Goal: Task Accomplishment & Management: Complete application form

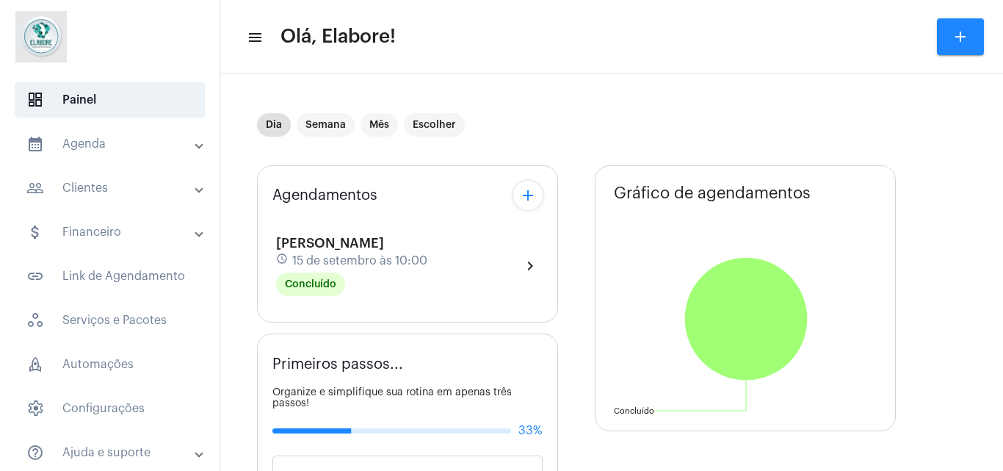
click at [520, 196] on mat-icon "add" at bounding box center [528, 195] width 18 height 18
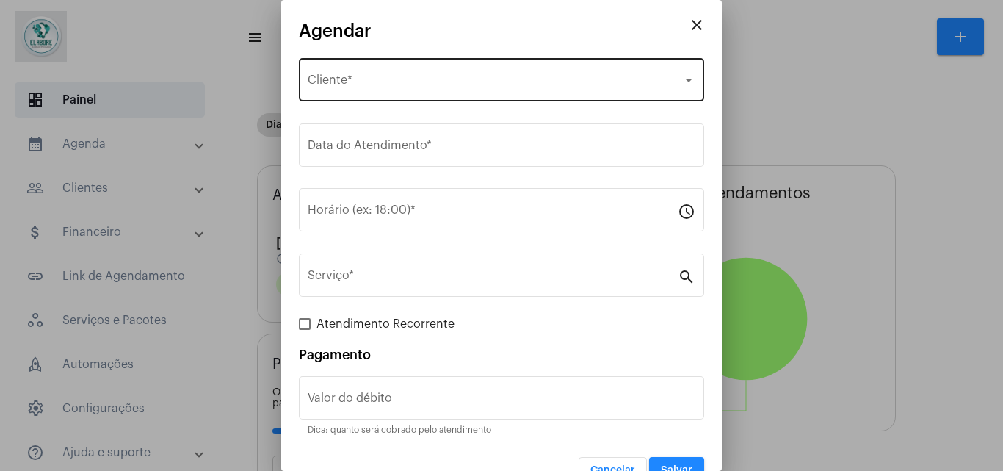
click at [415, 87] on div "Selecione o Cliente" at bounding box center [495, 82] width 374 height 13
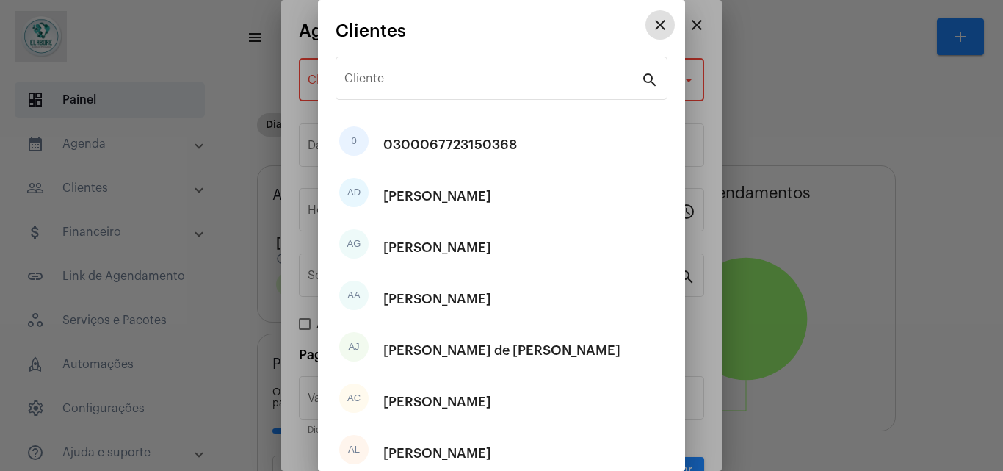
click at [415, 87] on input "Cliente" at bounding box center [492, 81] width 297 height 13
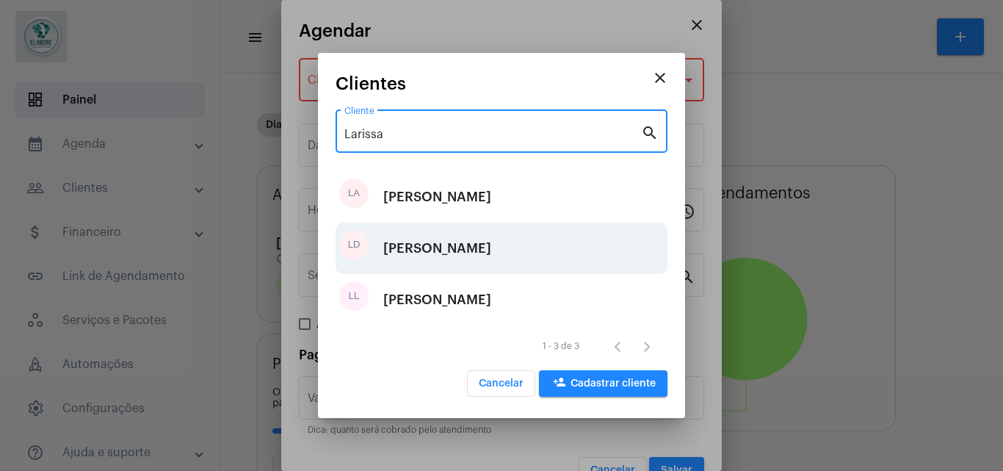
type input "Larissa"
click at [432, 246] on div "[PERSON_NAME]" at bounding box center [437, 248] width 108 height 44
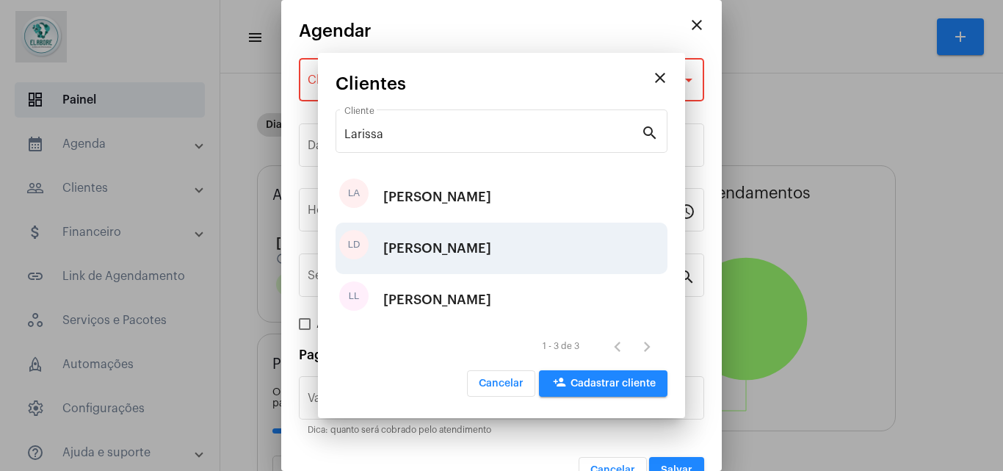
type input "R$"
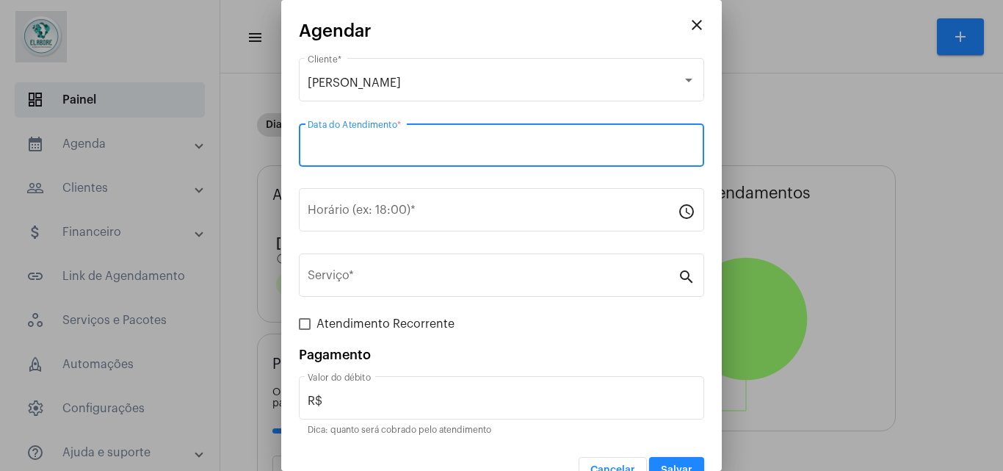
click at [427, 148] on input "Data do Atendimento *" at bounding box center [502, 148] width 388 height 13
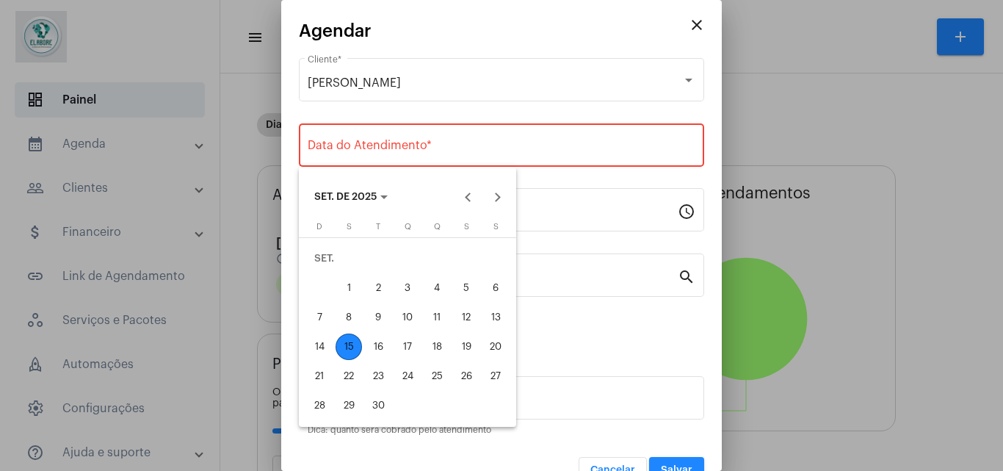
click at [351, 342] on div "15" at bounding box center [348, 346] width 26 height 26
type input "[DATE]"
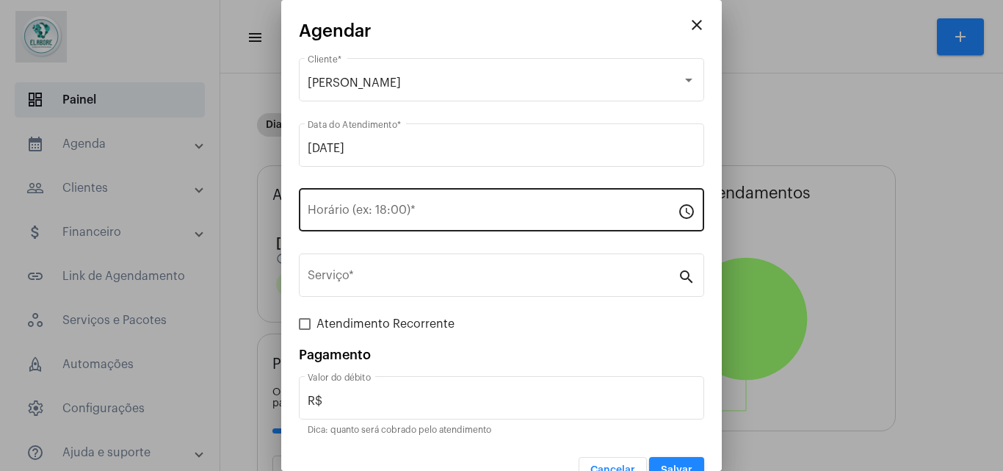
click at [400, 203] on div "Horário (ex: 18:00) *" at bounding box center [493, 208] width 370 height 46
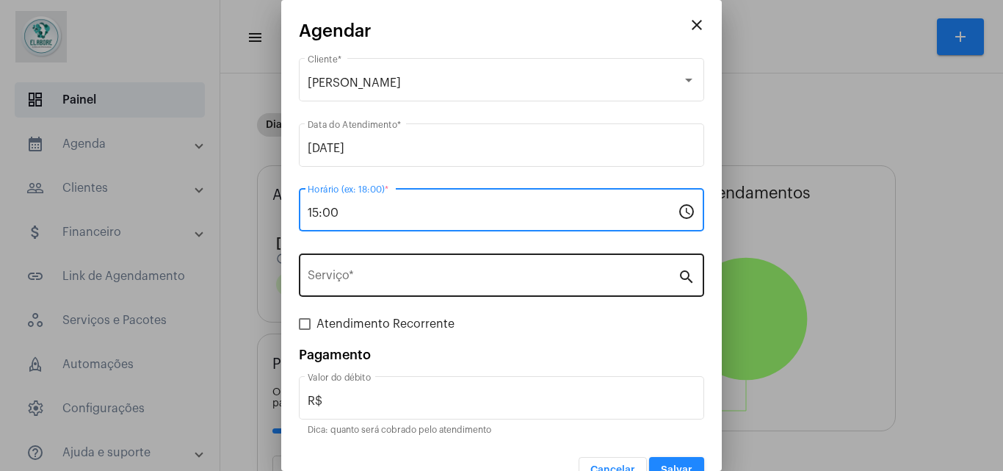
type input "15:00"
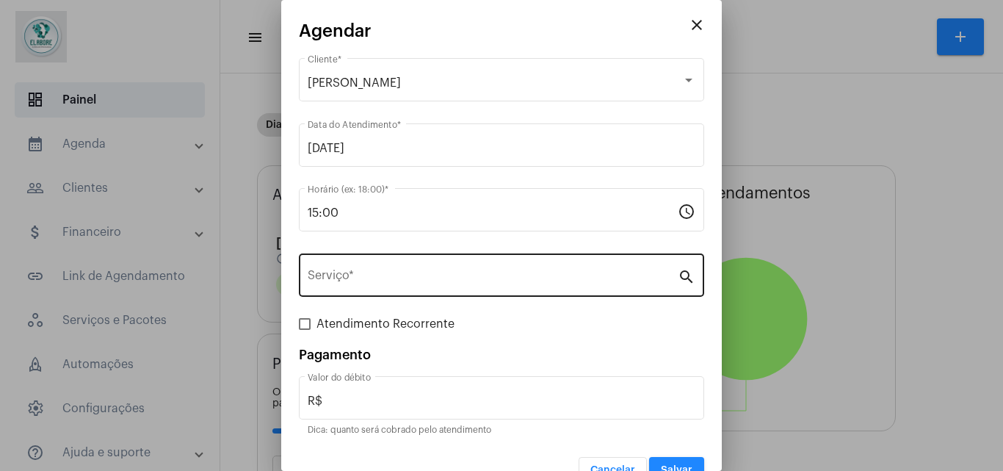
click at [346, 291] on div "Serviço *" at bounding box center [493, 273] width 370 height 46
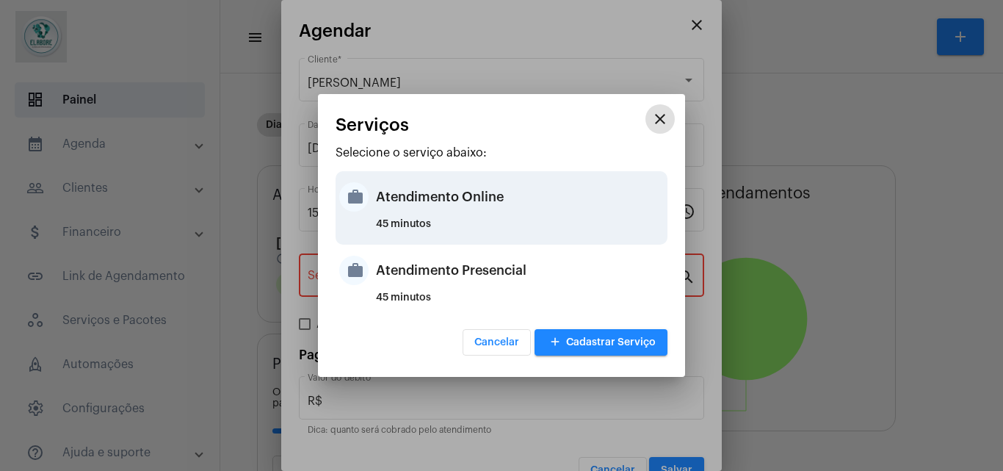
click at [467, 196] on div "Atendimento Online" at bounding box center [520, 197] width 288 height 44
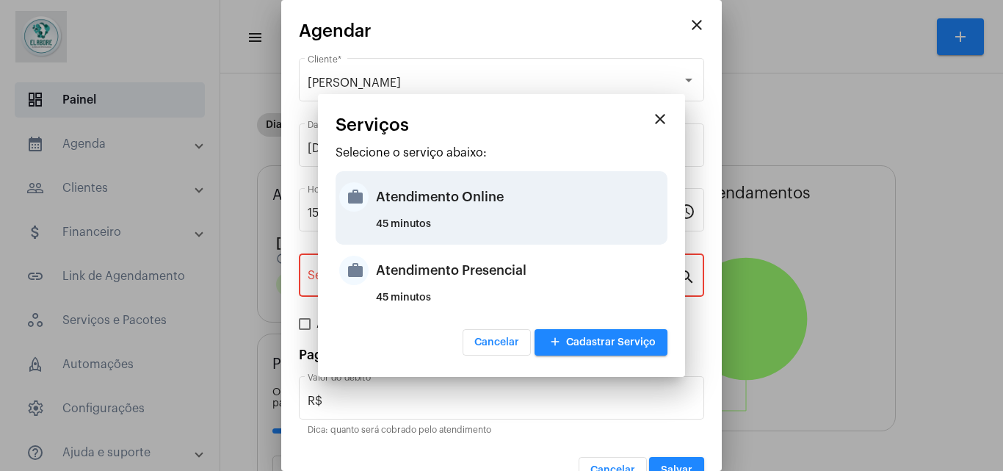
type input "Atendimento Online"
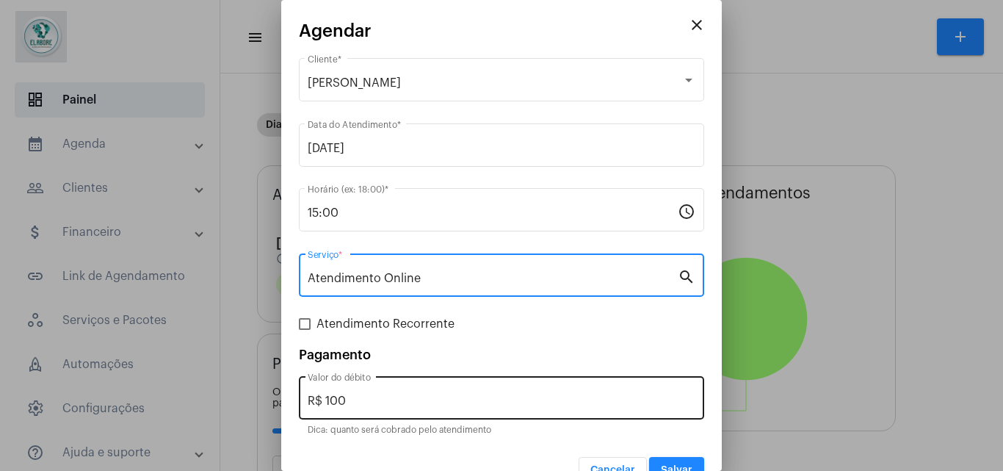
click at [455, 399] on input "R$ 100" at bounding box center [502, 400] width 388 height 13
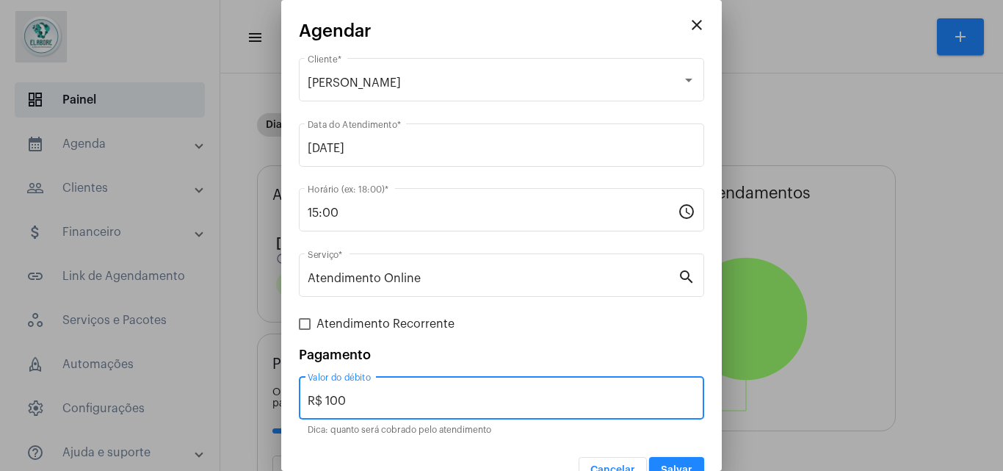
click at [455, 399] on input "R$ 100" at bounding box center [502, 400] width 388 height 13
type input "R$ 0"
click at [578, 457] on button "Cancelar" at bounding box center [612, 470] width 68 height 26
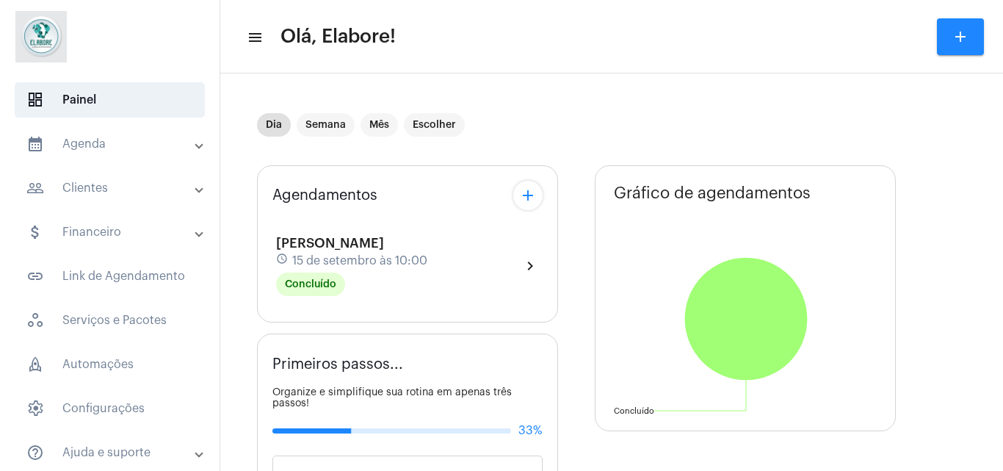
click at [525, 214] on div "Agendamentos add [PERSON_NAME] schedule [DATE] 10:00 Concluído chevron_right" at bounding box center [407, 243] width 301 height 157
click at [525, 202] on mat-icon "add" at bounding box center [528, 195] width 18 height 18
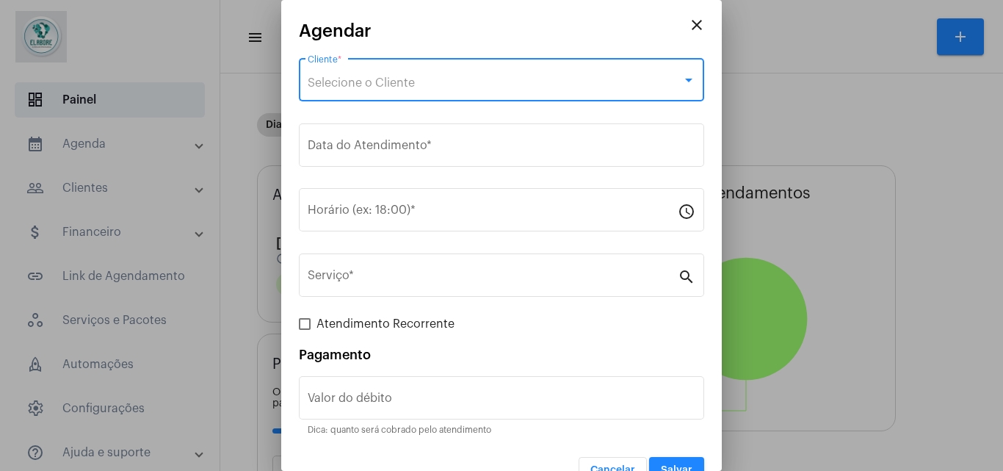
click at [461, 87] on div "Selecione o Cliente" at bounding box center [495, 82] width 374 height 13
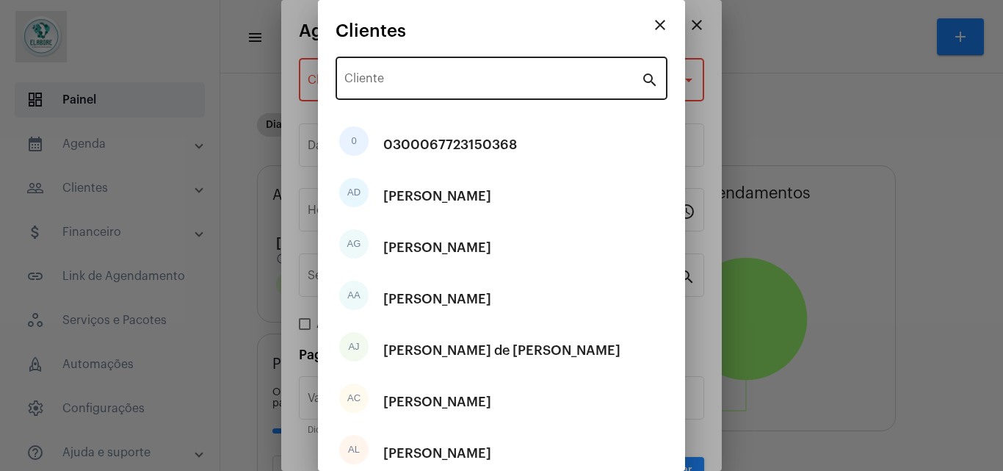
click at [457, 93] on div "Cliente" at bounding box center [492, 77] width 297 height 46
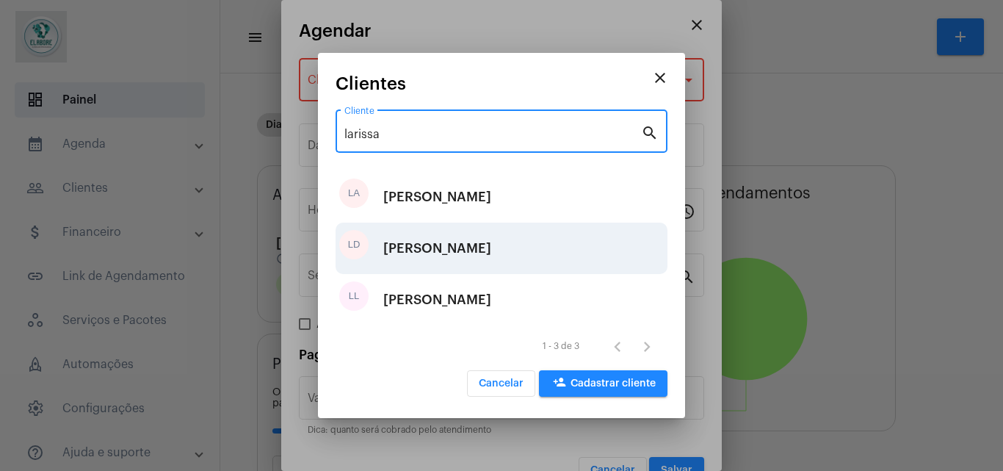
type input "larissa"
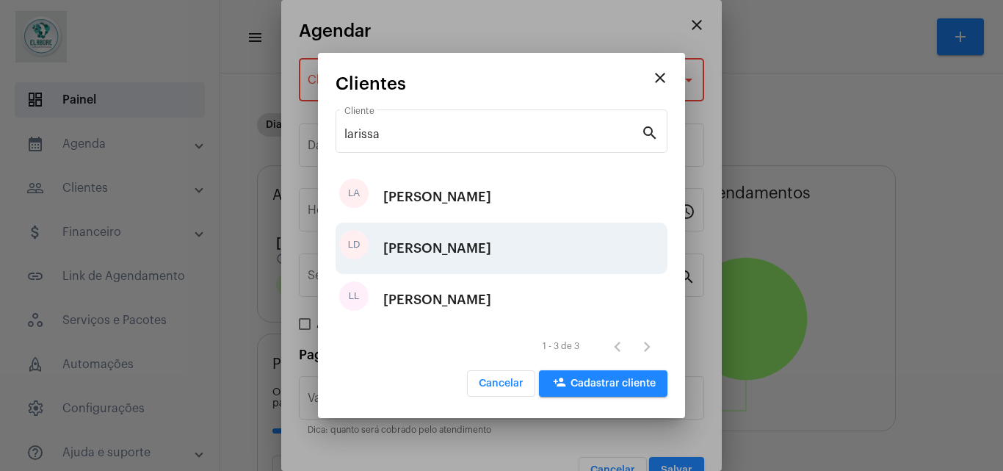
click at [467, 239] on div "[PERSON_NAME]" at bounding box center [437, 248] width 108 height 44
type input "R$"
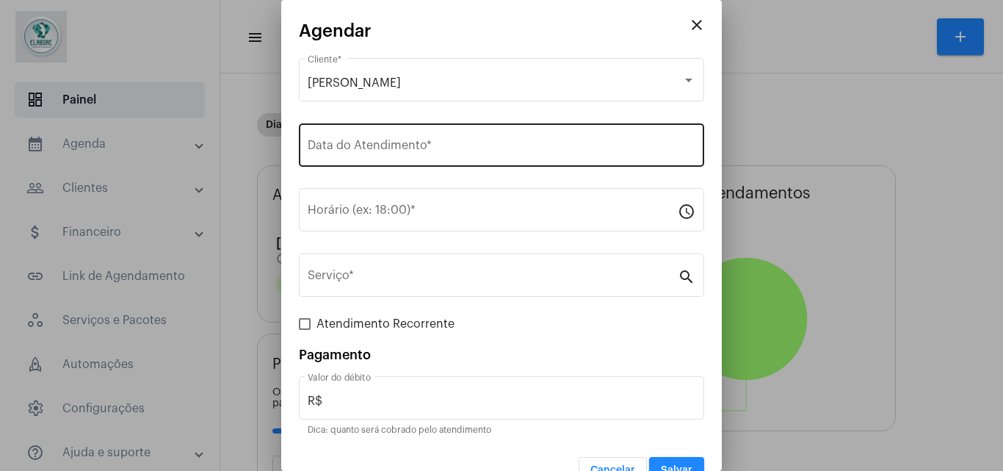
click at [407, 128] on div "Data do Atendimento *" at bounding box center [502, 143] width 388 height 46
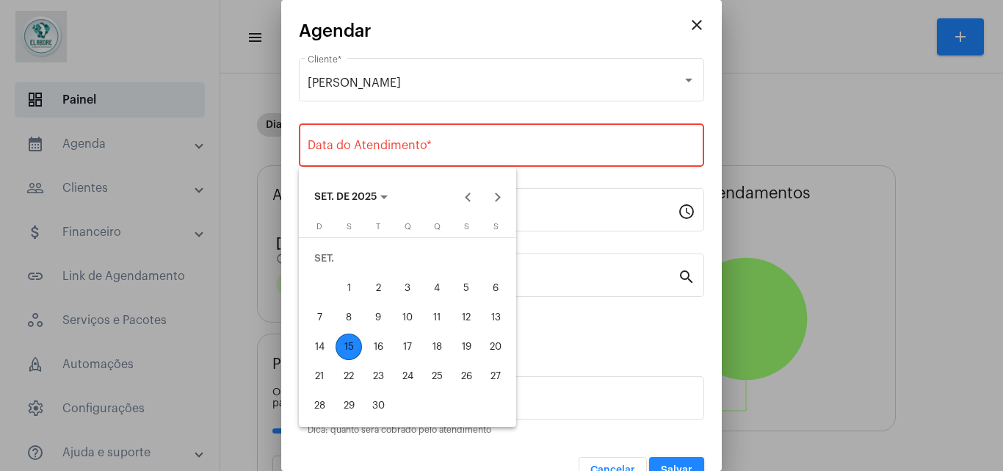
click at [358, 338] on div "15" at bounding box center [348, 346] width 26 height 26
type input "[DATE]"
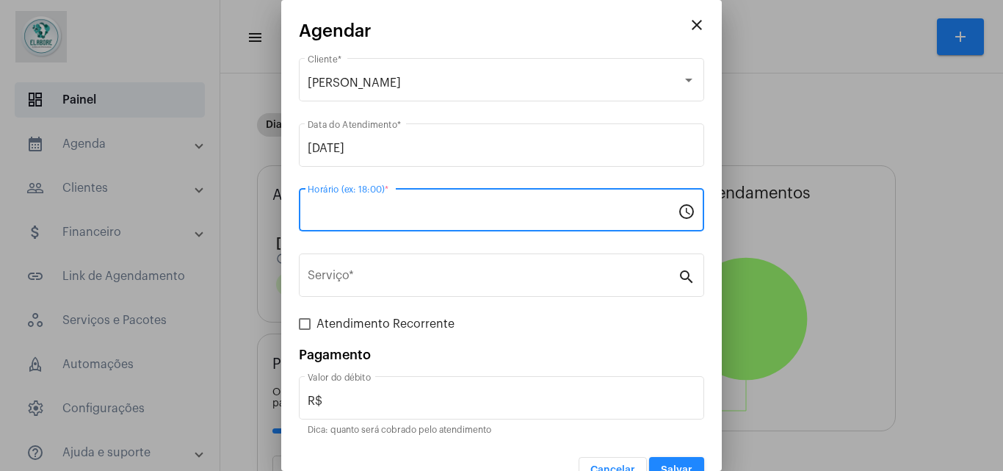
click at [415, 212] on input "Horário (ex: 18:00) *" at bounding box center [493, 212] width 370 height 13
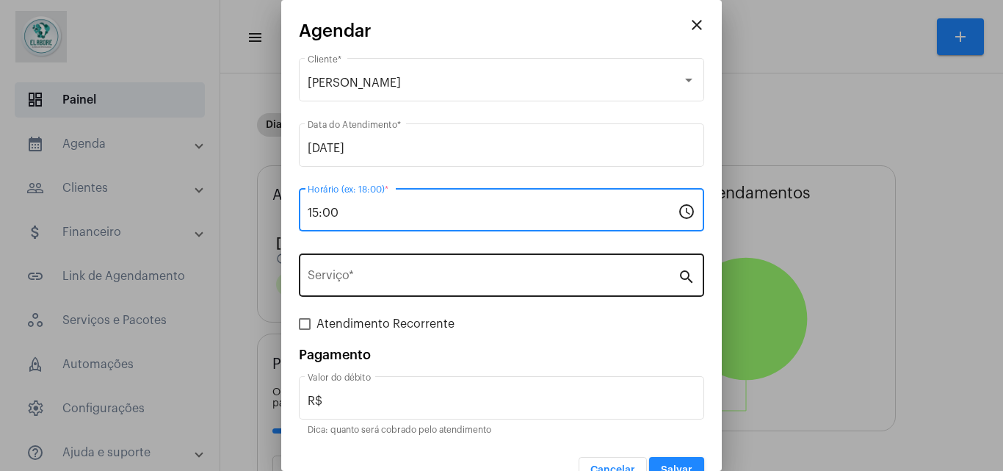
type input "15:00"
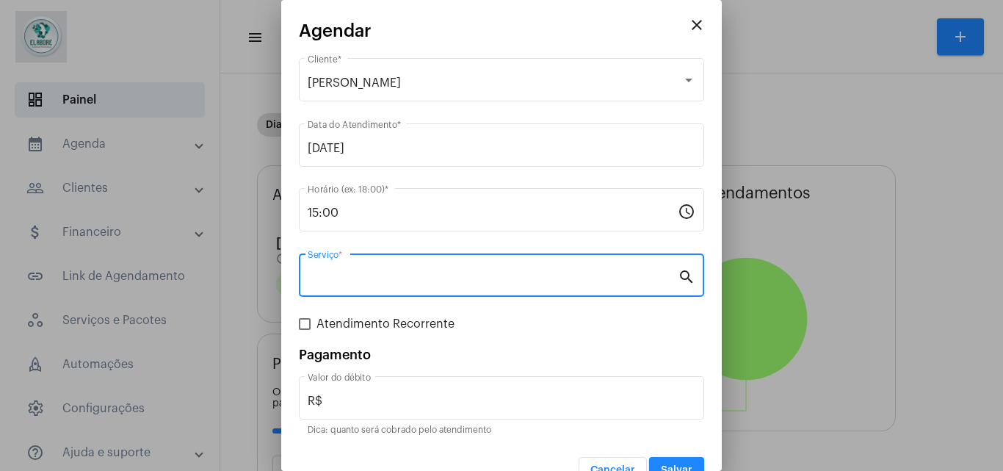
click at [382, 276] on input "Serviço *" at bounding box center [493, 278] width 370 height 13
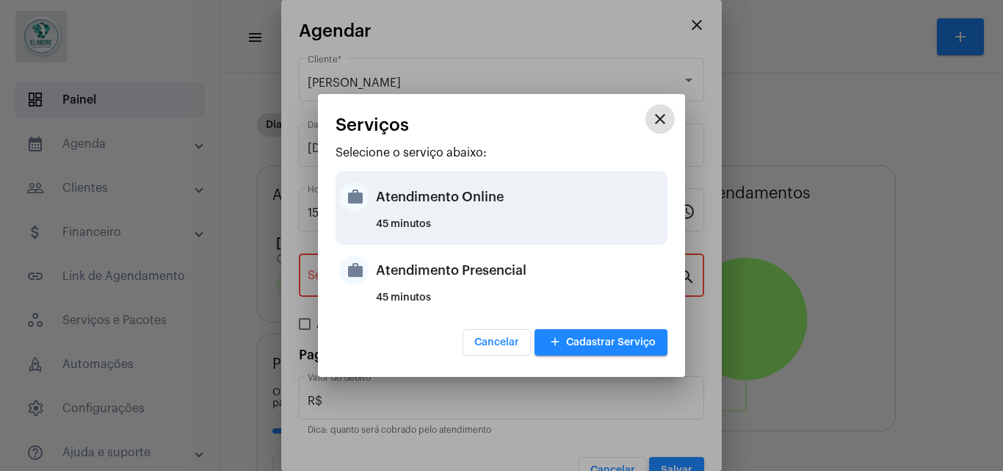
click at [393, 225] on div "45 minutos" at bounding box center [520, 230] width 288 height 22
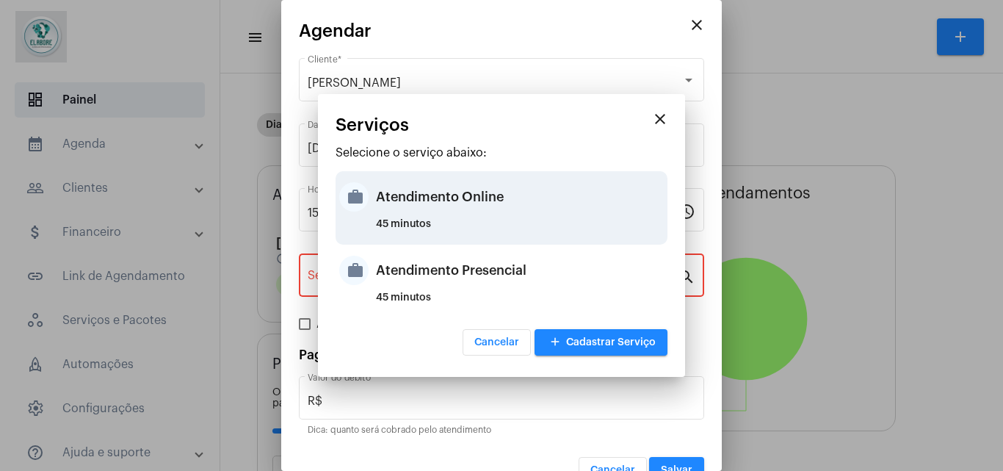
type input "Atendimento Online"
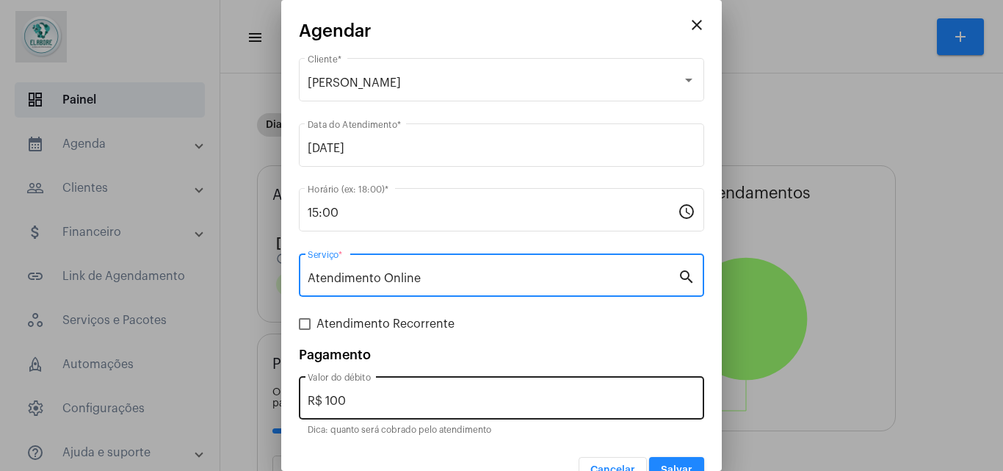
click at [367, 399] on input "R$ 100" at bounding box center [502, 400] width 388 height 13
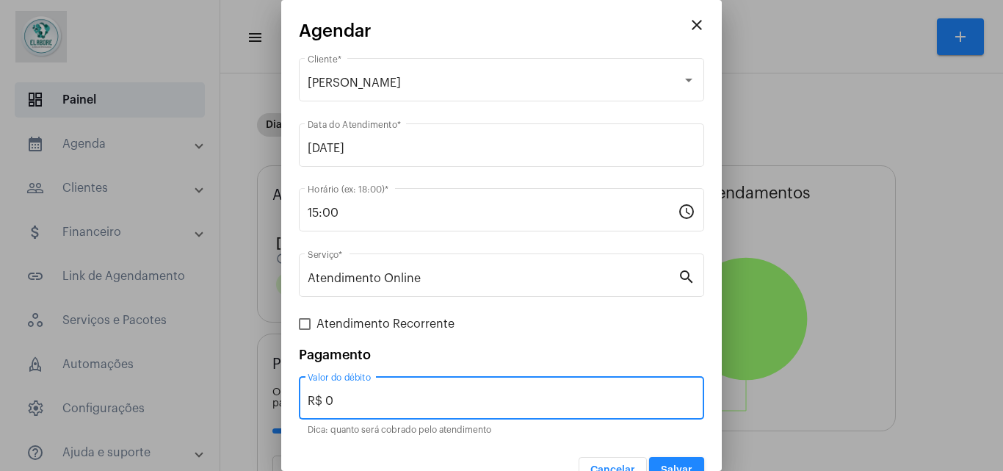
type input "R$ 0"
click at [678, 467] on span "Salvar" at bounding box center [677, 470] width 32 height 10
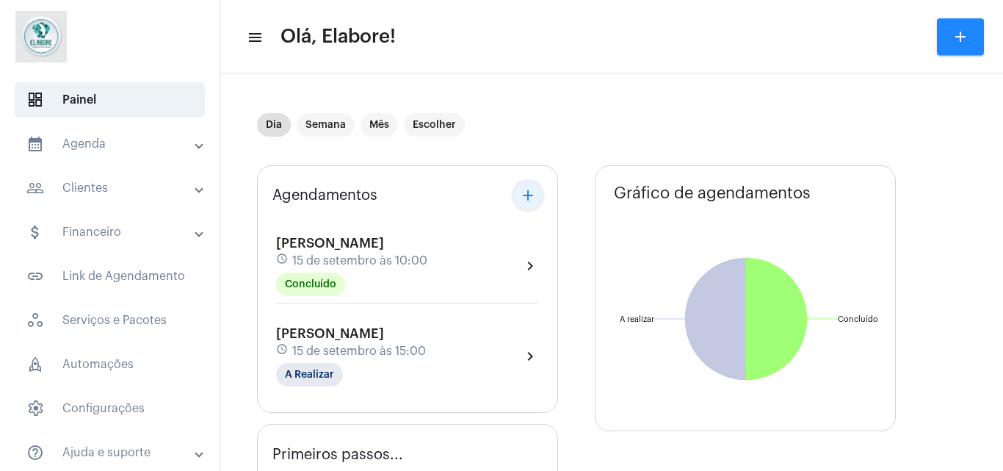
click at [530, 194] on mat-icon "add" at bounding box center [528, 195] width 18 height 18
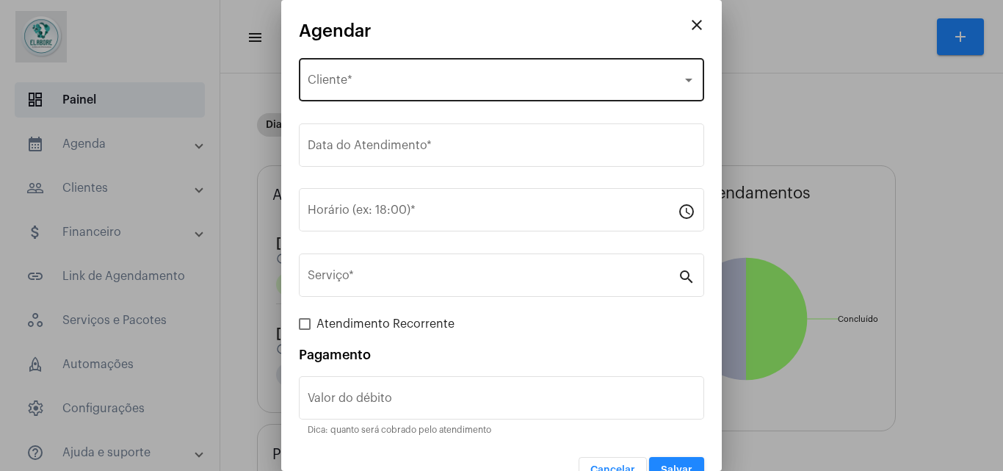
drag, startPoint x: 487, startPoint y: 48, endPoint x: 490, endPoint y: 59, distance: 12.1
click at [490, 59] on app-create-edit-schedule "close Agendar Selecione o Cliente Cliente * Data do Atendimento * Horário (ex: …" at bounding box center [501, 252] width 405 height 462
click at [490, 59] on div "Selecione o Cliente Cliente *" at bounding box center [502, 78] width 388 height 46
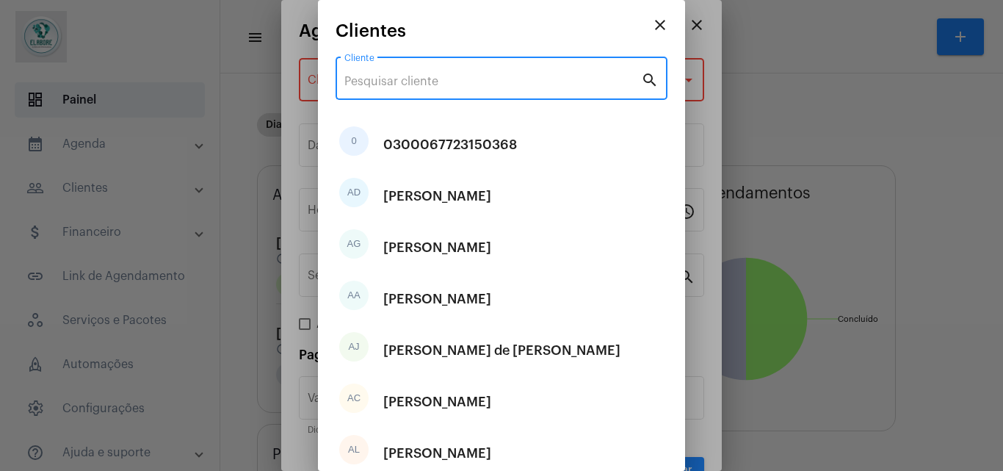
click at [485, 79] on input "Cliente" at bounding box center [492, 81] width 297 height 13
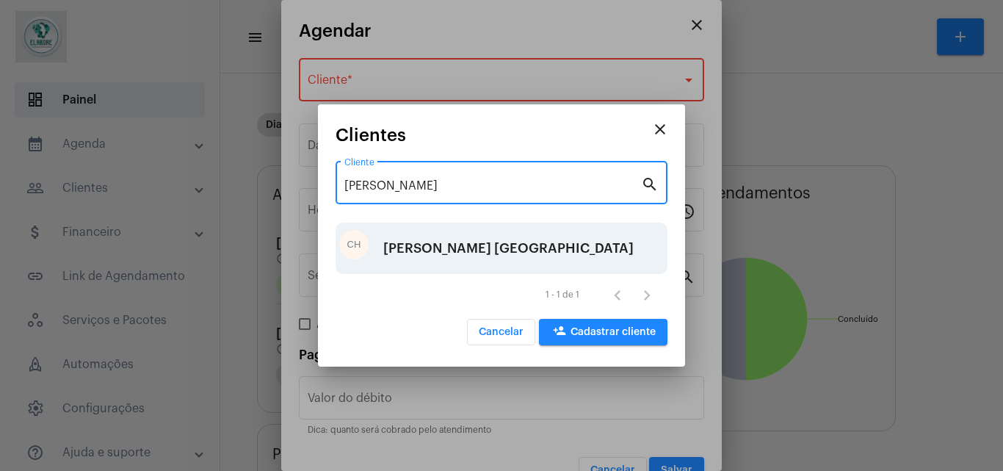
type input "[PERSON_NAME]"
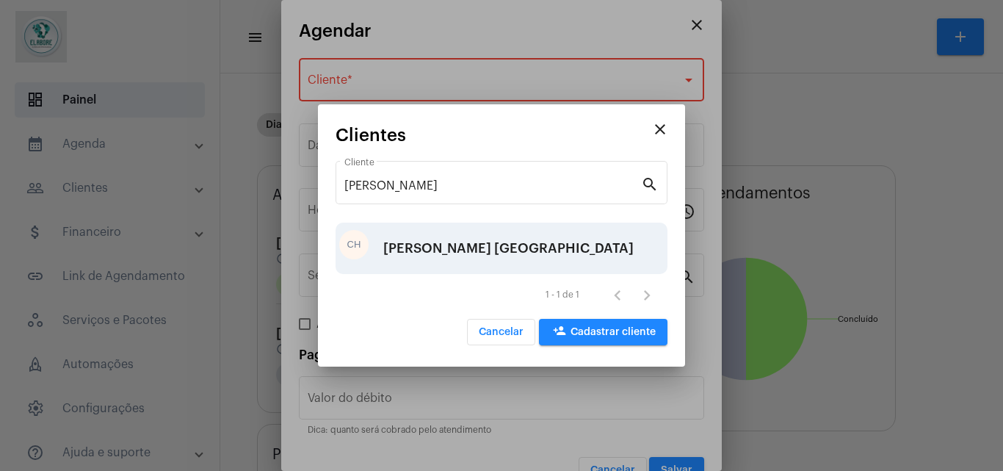
click at [443, 263] on div "[PERSON_NAME] [GEOGRAPHIC_DATA]" at bounding box center [508, 248] width 250 height 44
type input "R$"
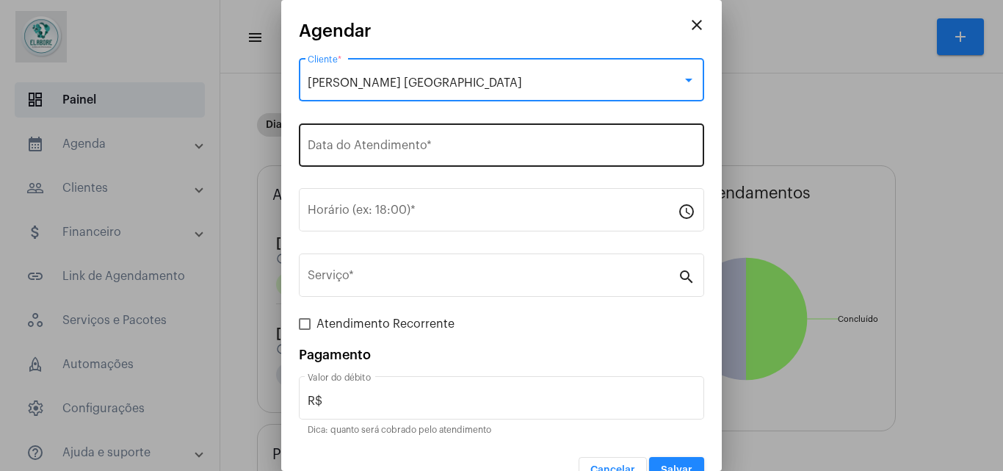
click at [415, 156] on div "Data do Atendimento *" at bounding box center [502, 143] width 388 height 46
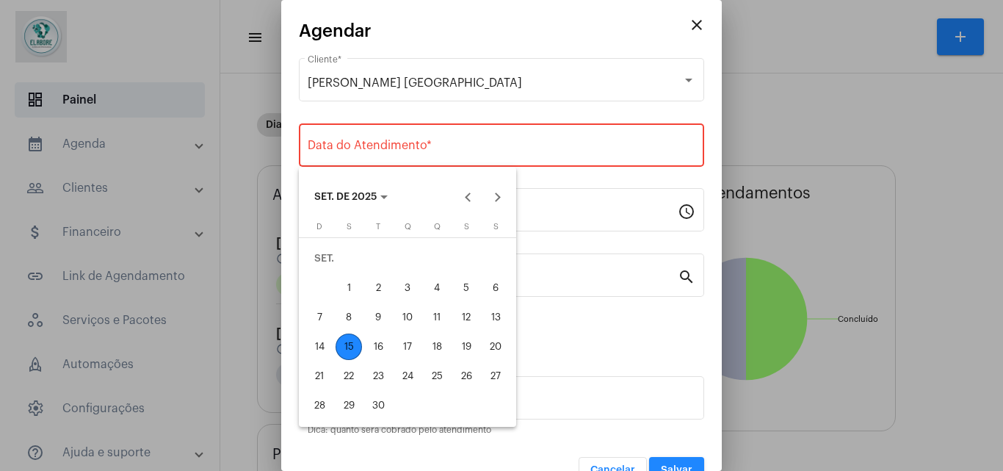
click at [352, 333] on div "15" at bounding box center [348, 346] width 26 height 26
type input "[DATE]"
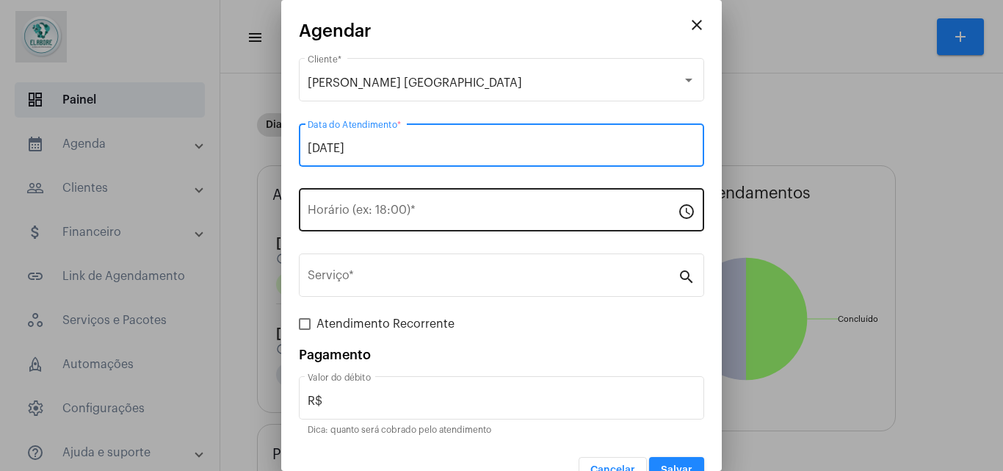
click at [393, 194] on div "Horário (ex: 18:00) *" at bounding box center [493, 208] width 370 height 46
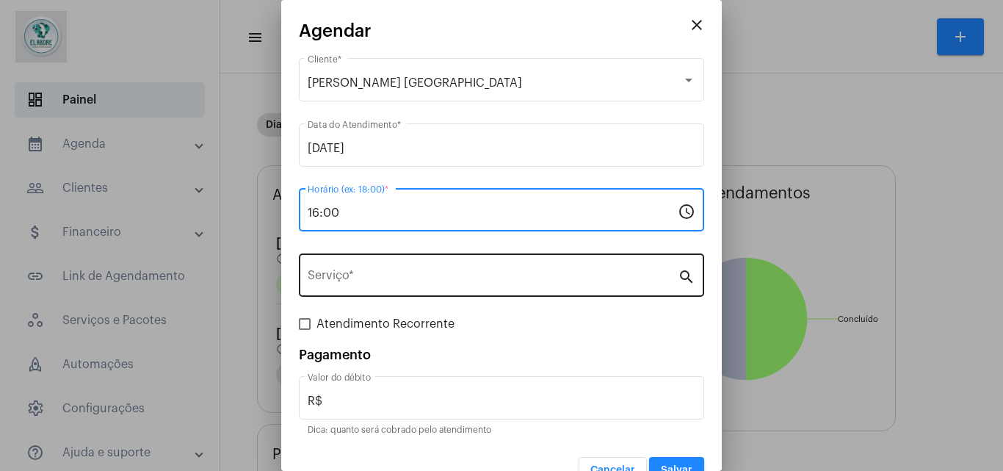
type input "16:00"
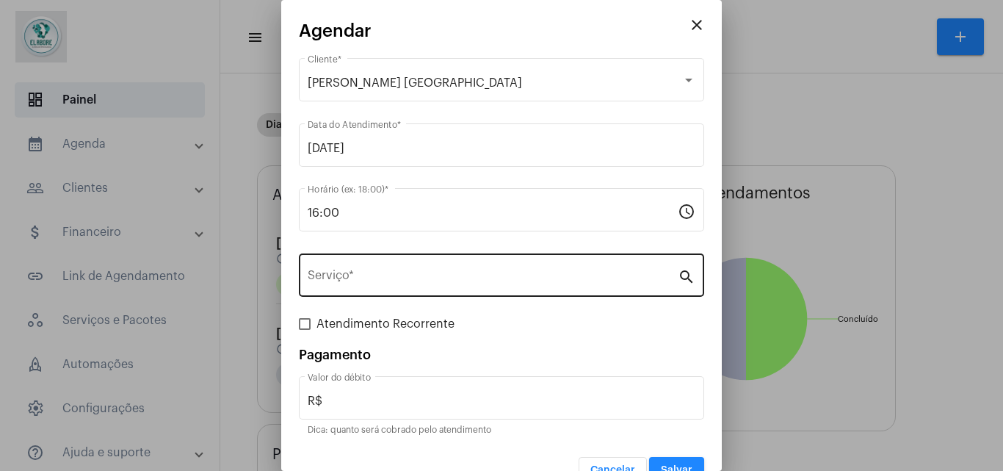
click at [408, 262] on div "Serviço *" at bounding box center [493, 273] width 370 height 46
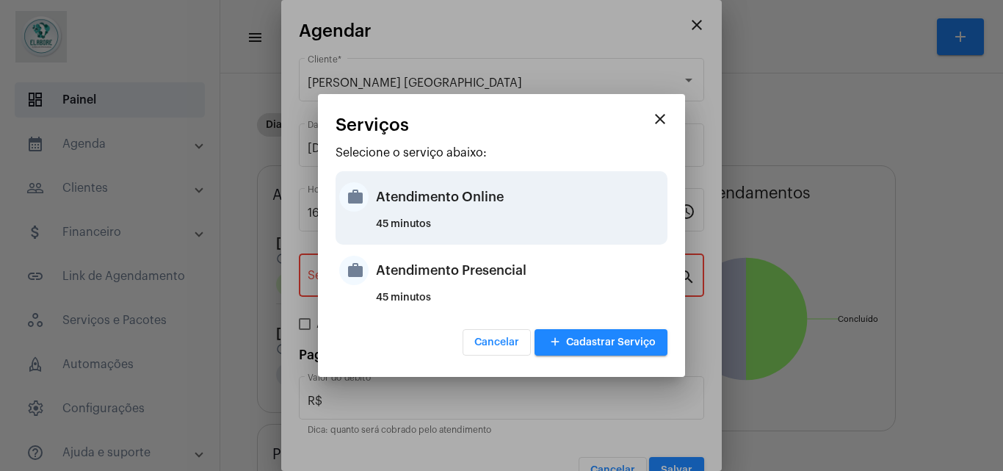
click at [384, 217] on div "Atendimento Online" at bounding box center [520, 197] width 288 height 44
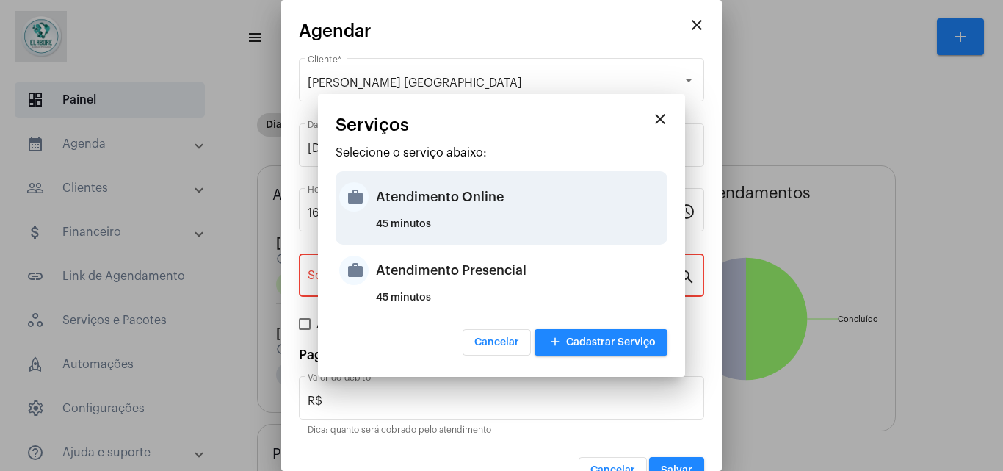
type input "Atendimento Online"
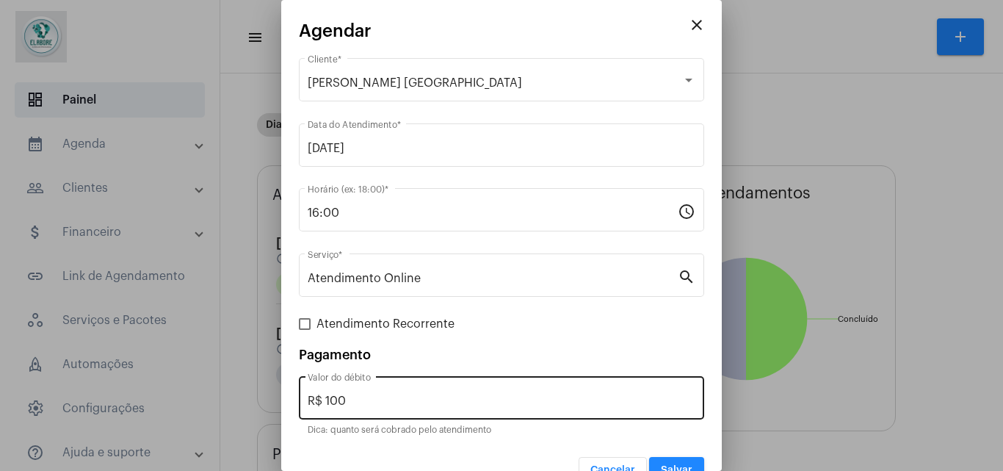
click at [359, 393] on div "R$ 100 Valor do débito" at bounding box center [502, 396] width 388 height 46
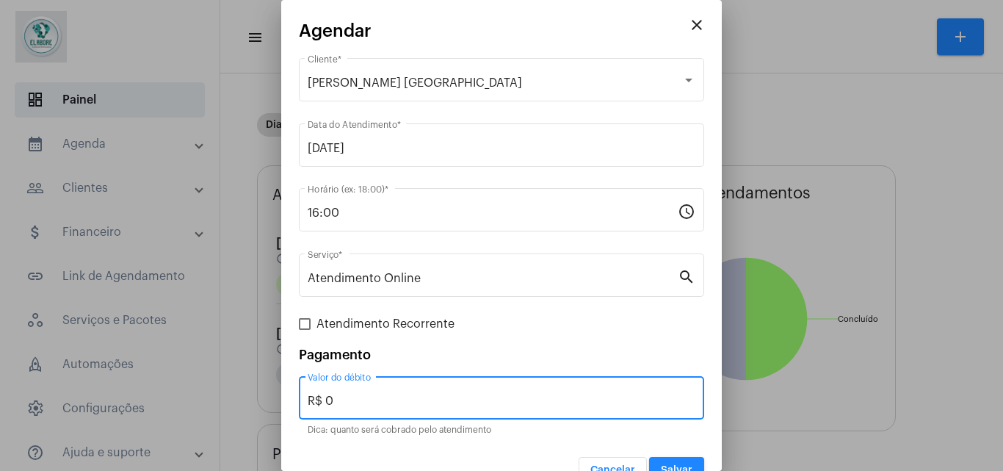
type input "R$ 0"
click at [649, 461] on button "Salvar" at bounding box center [676, 470] width 55 height 26
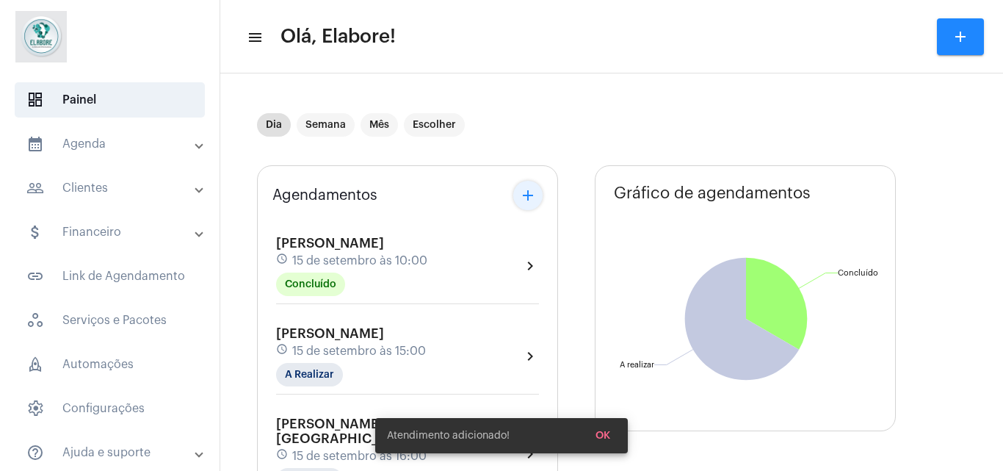
click at [527, 204] on mat-icon "add" at bounding box center [528, 195] width 18 height 18
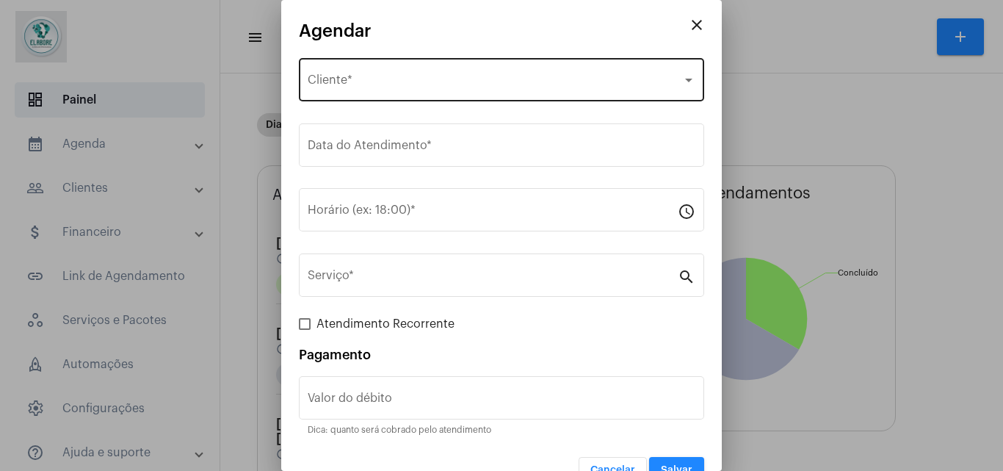
click at [424, 73] on div "Selecione o Cliente Cliente *" at bounding box center [502, 78] width 388 height 46
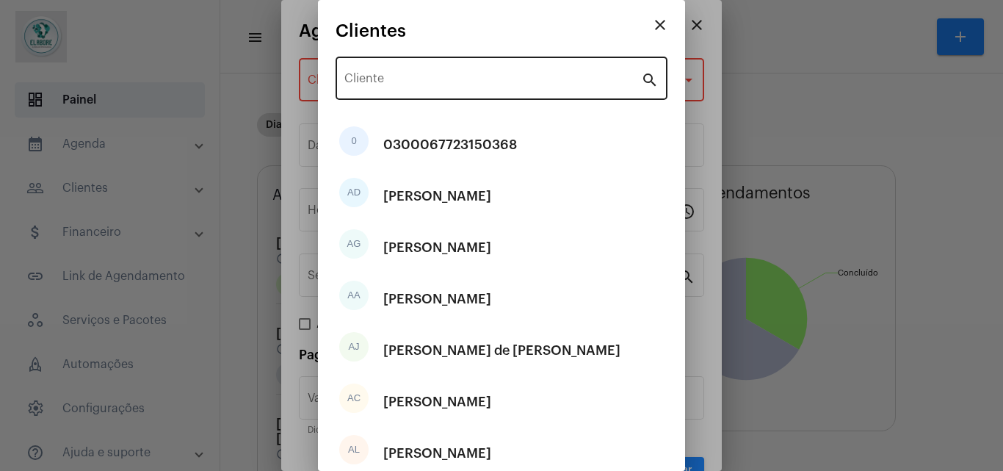
click at [426, 93] on div "Cliente" at bounding box center [492, 77] width 297 height 46
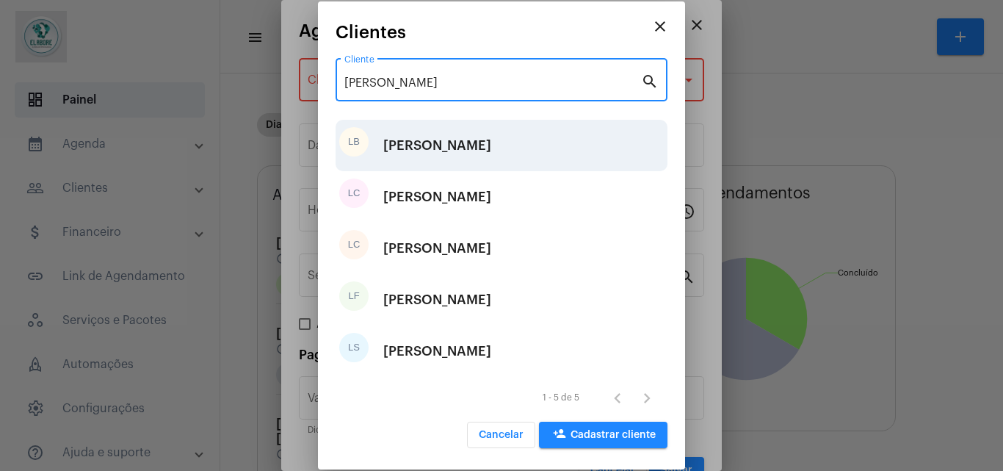
type input "[PERSON_NAME]"
click at [421, 131] on div "[PERSON_NAME]" at bounding box center [437, 145] width 108 height 44
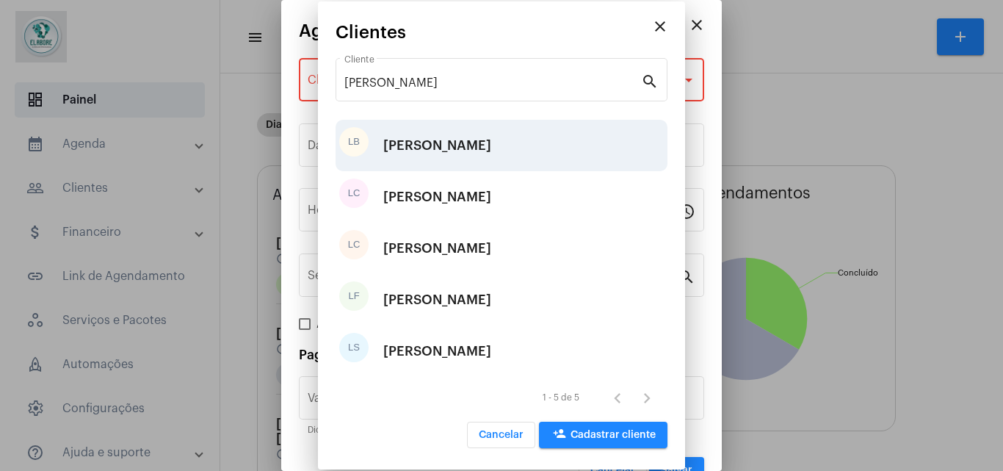
type input "R$"
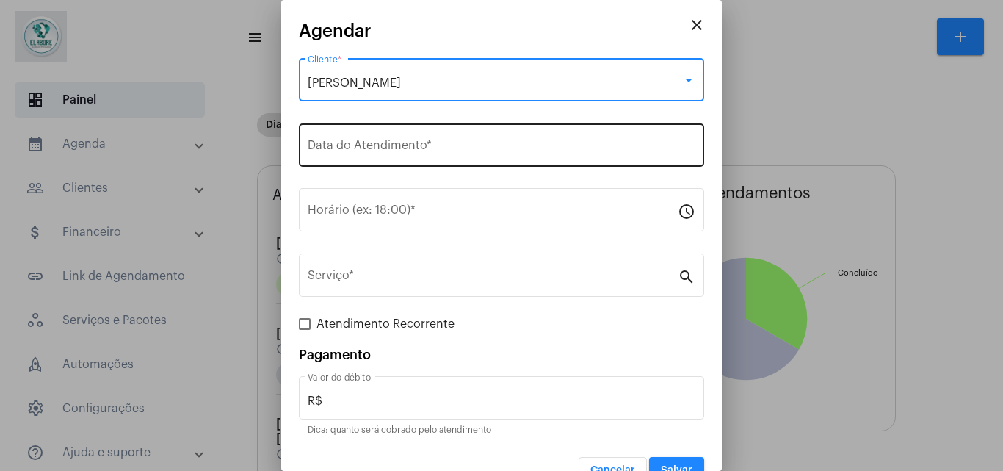
click at [421, 145] on input "Data do Atendimento *" at bounding box center [502, 148] width 388 height 13
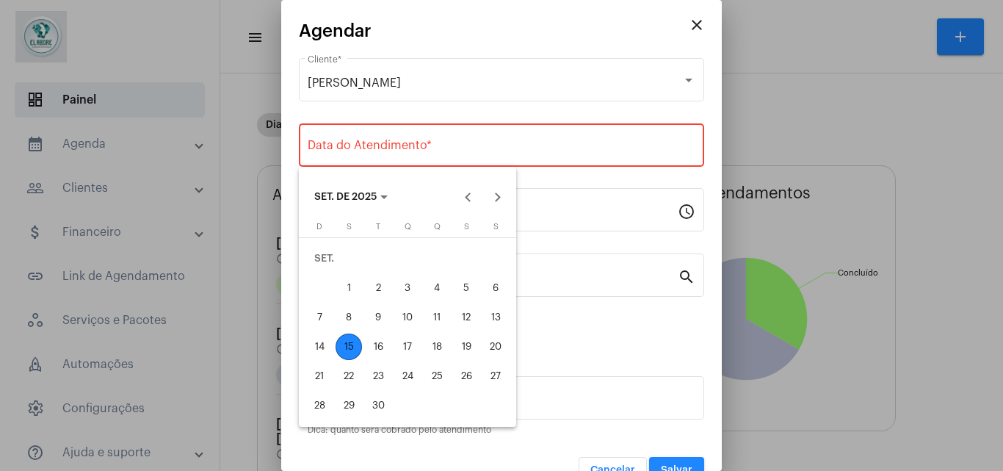
click at [348, 336] on div "15" at bounding box center [348, 346] width 26 height 26
type input "[DATE]"
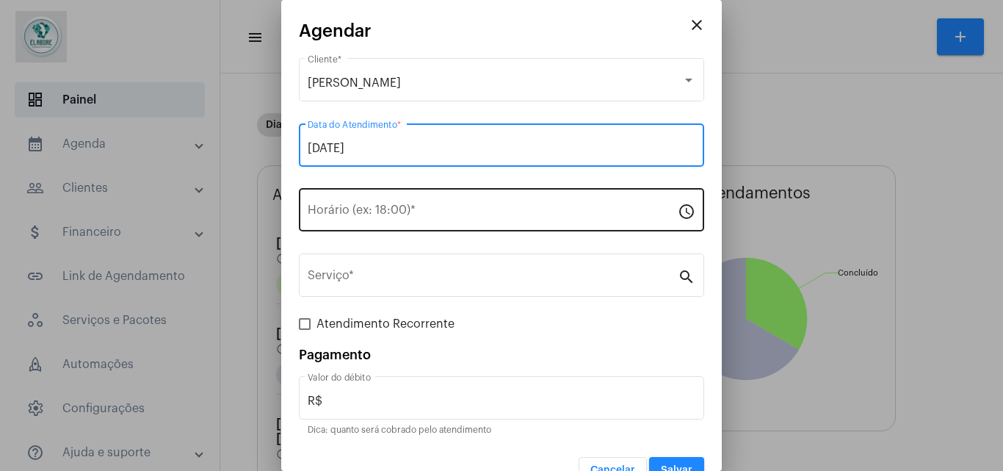
click at [410, 218] on input "Horário (ex: 18:00) *" at bounding box center [493, 212] width 370 height 13
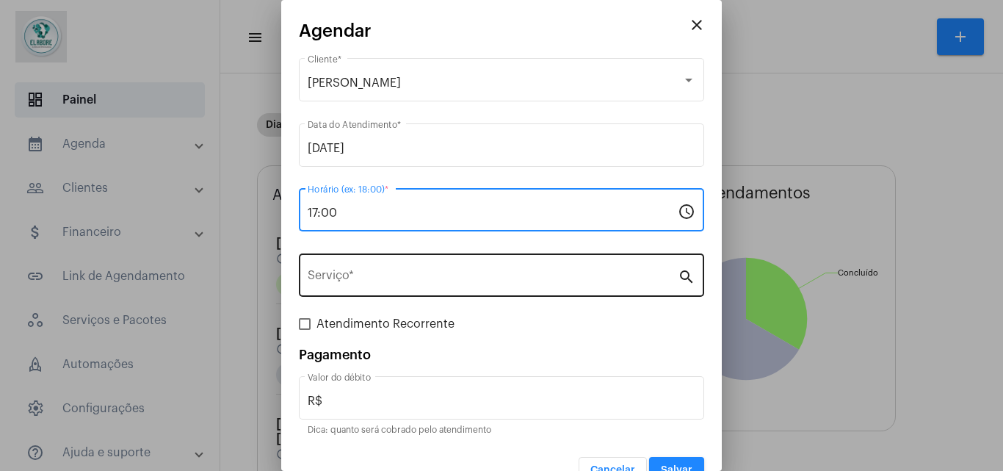
type input "17:00"
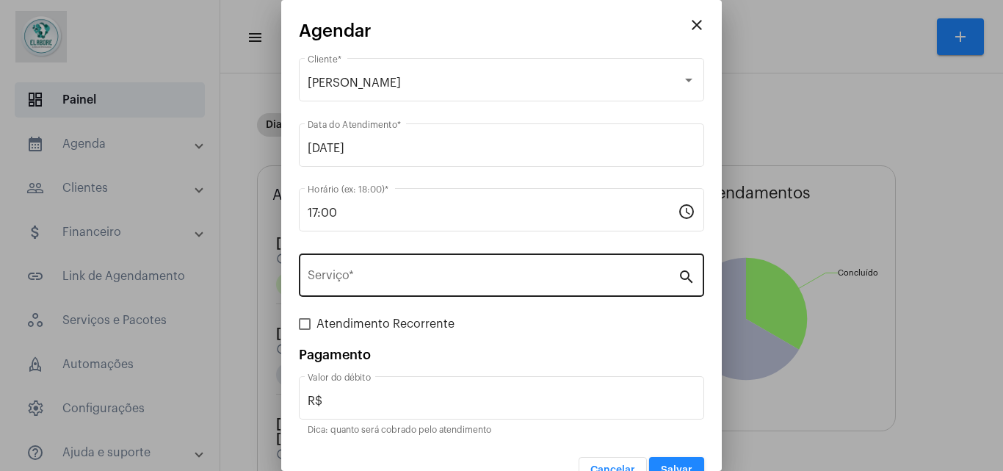
click at [418, 259] on div "Serviço *" at bounding box center [493, 273] width 370 height 46
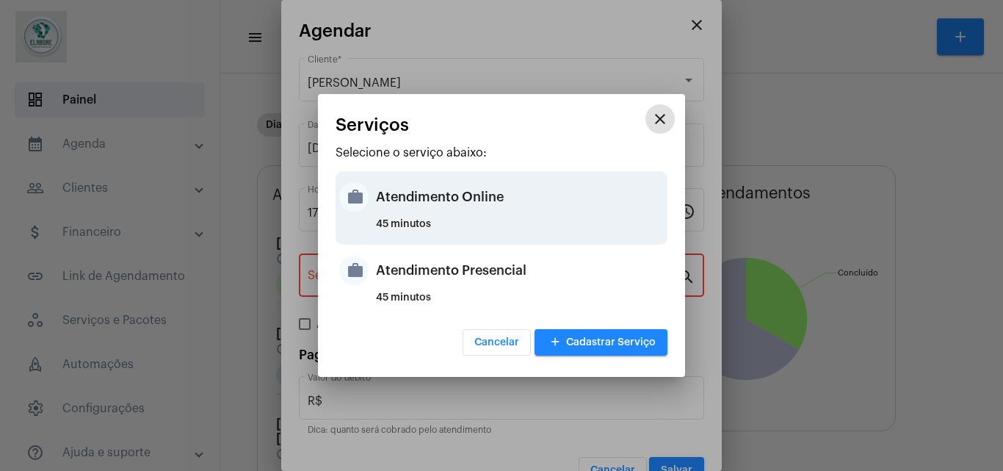
click at [432, 209] on div "Atendimento Online" at bounding box center [520, 197] width 288 height 44
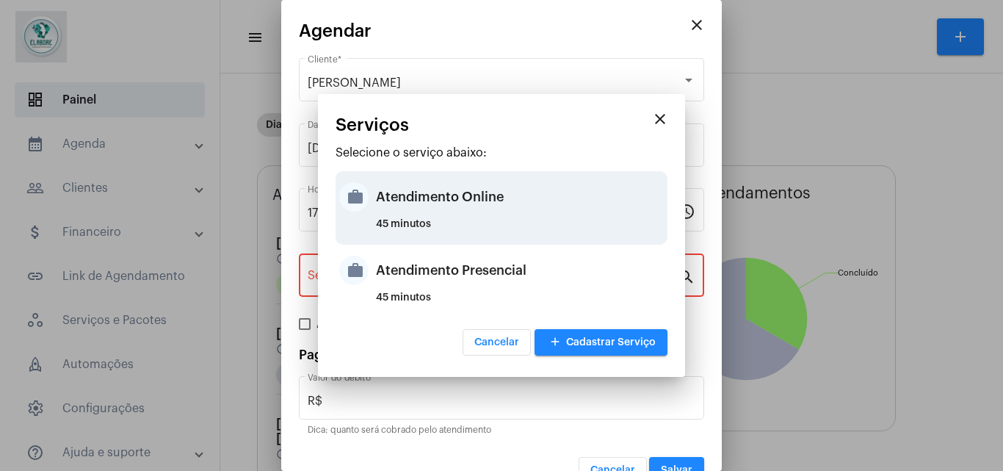
type input "Atendimento Online"
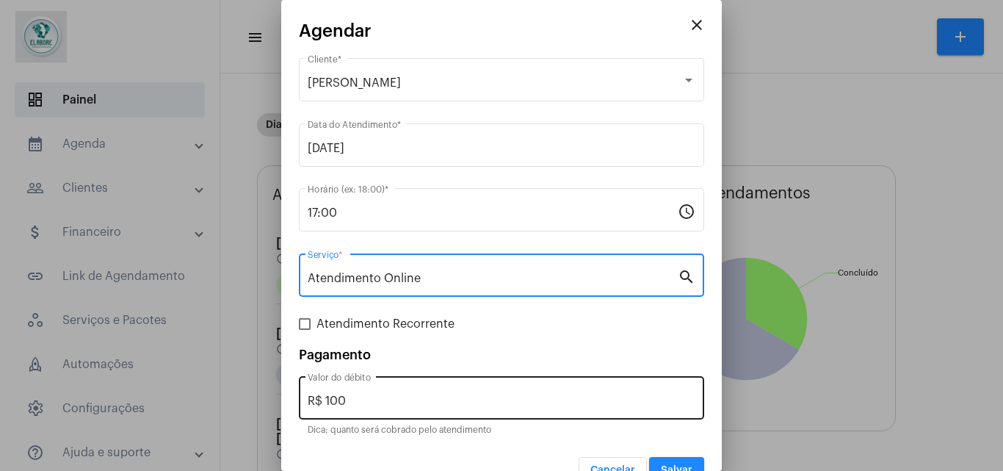
click at [397, 403] on input "R$ 100" at bounding box center [502, 400] width 388 height 13
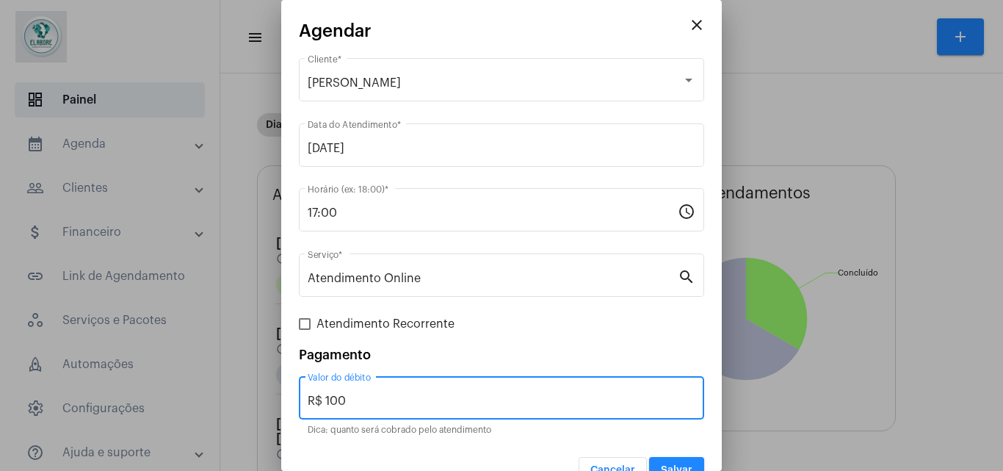
click at [397, 403] on input "R$ 100" at bounding box center [502, 400] width 388 height 13
type input "R$ 0"
click at [669, 463] on button "Salvar" at bounding box center [676, 470] width 55 height 26
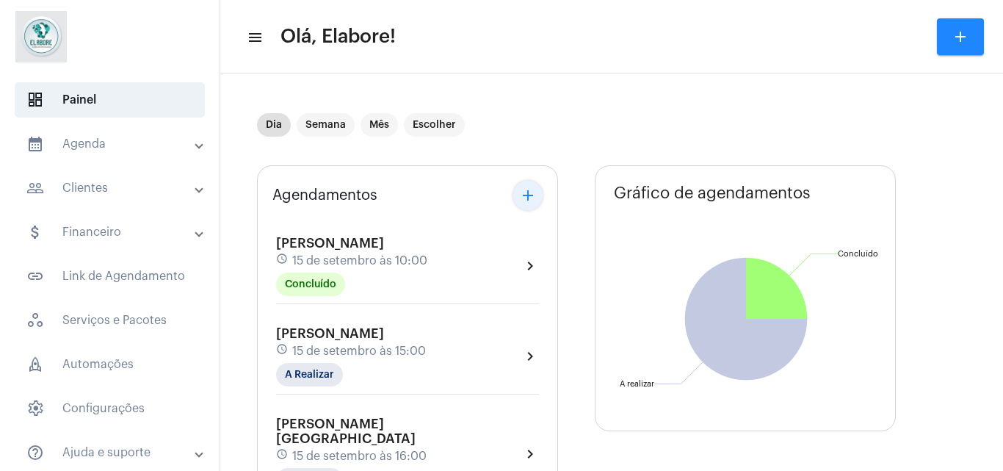
click at [526, 192] on mat-icon "add" at bounding box center [528, 195] width 18 height 18
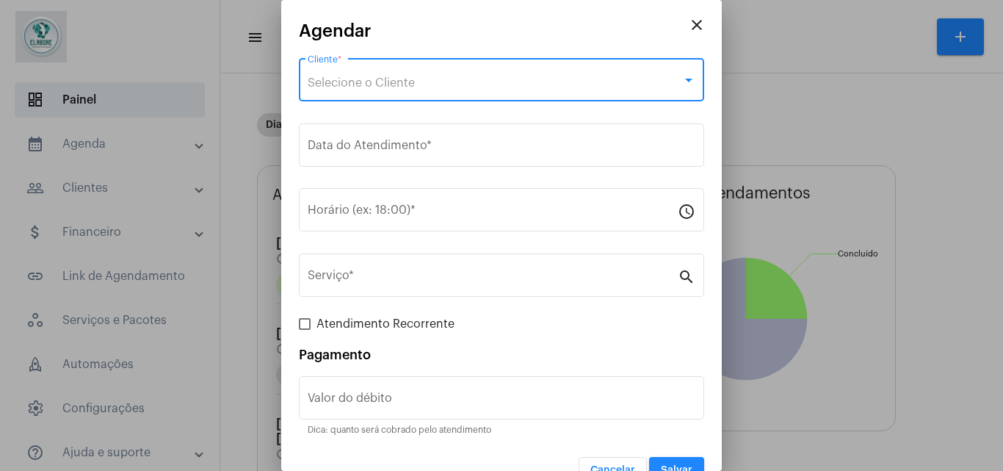
click at [438, 83] on div "Selecione o Cliente" at bounding box center [495, 82] width 374 height 13
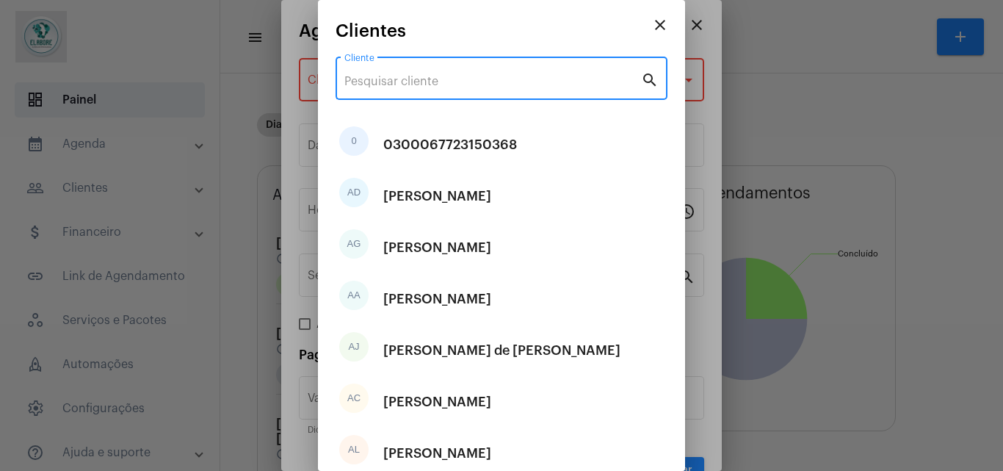
click at [438, 81] on input "Cliente" at bounding box center [492, 81] width 297 height 13
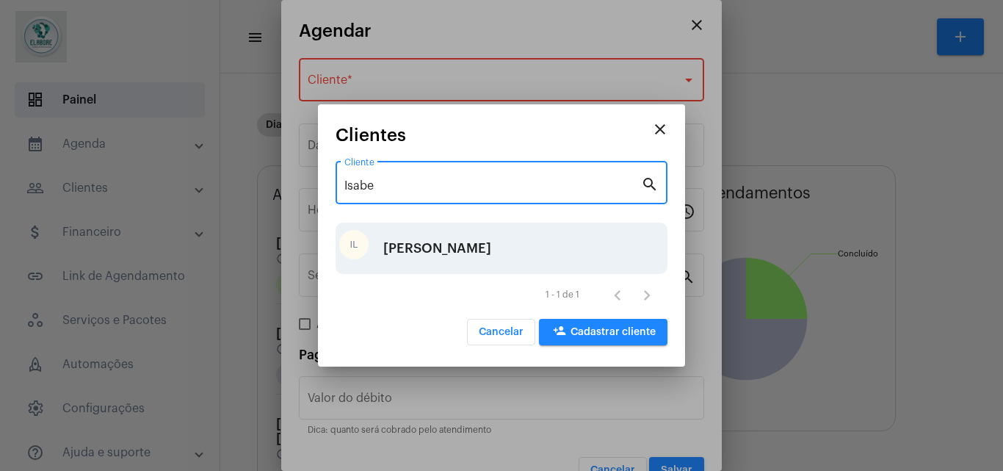
type input "Isabe"
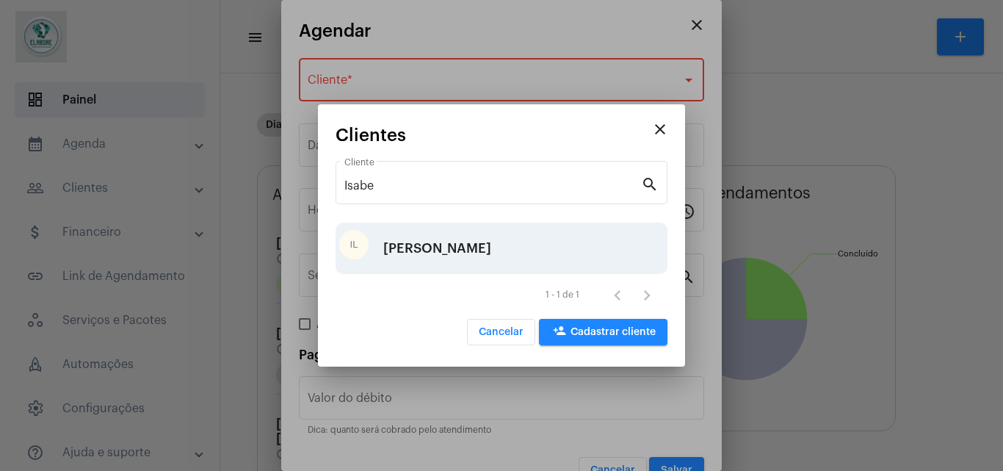
click at [433, 240] on div "[PERSON_NAME]" at bounding box center [437, 248] width 108 height 44
type input "R$"
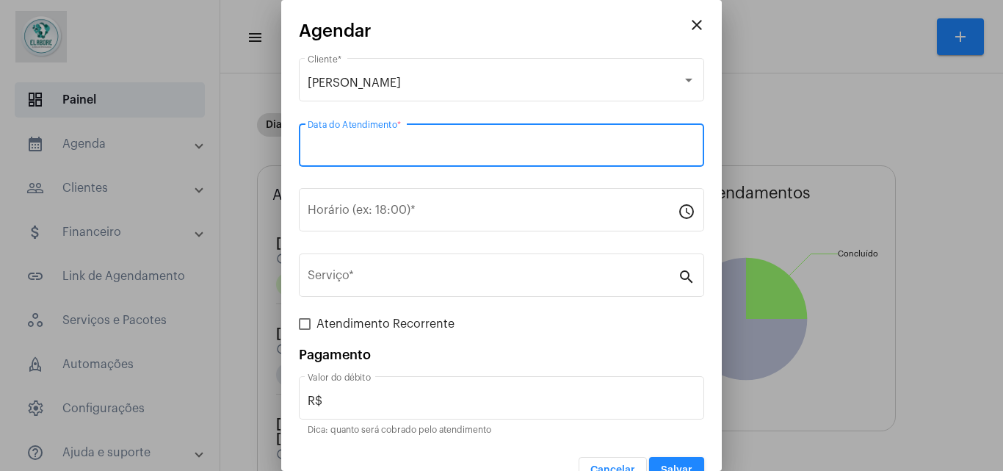
click at [419, 151] on input "Data do Atendimento *" at bounding box center [502, 148] width 388 height 13
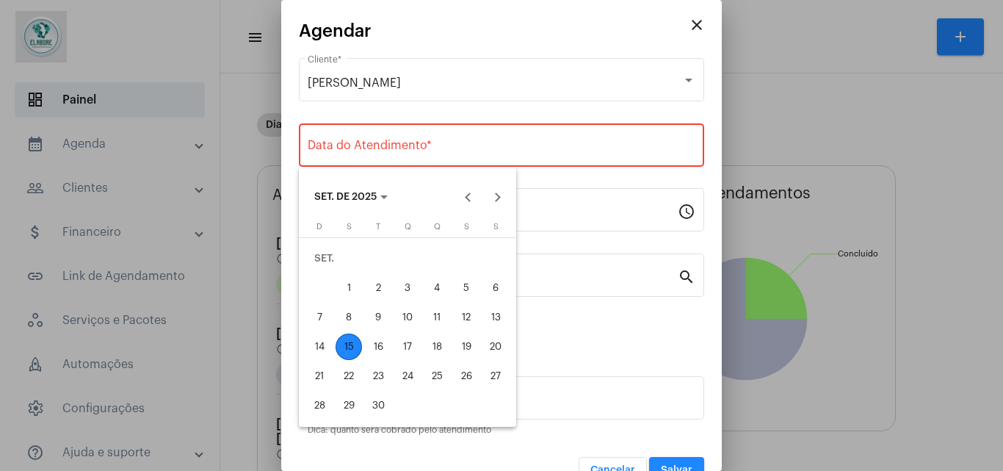
click at [341, 334] on button "15" at bounding box center [348, 346] width 29 height 29
type input "[DATE]"
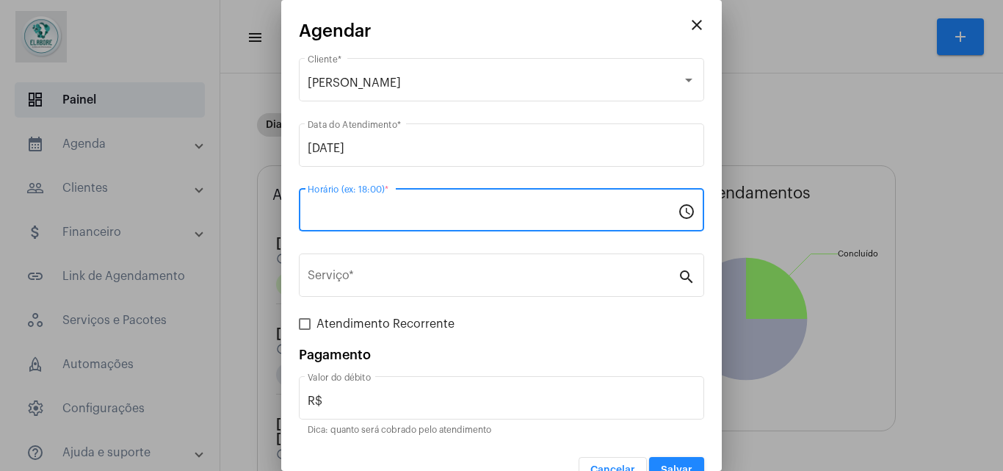
click at [392, 213] on input "Horário (ex: 18:00) *" at bounding box center [493, 212] width 370 height 13
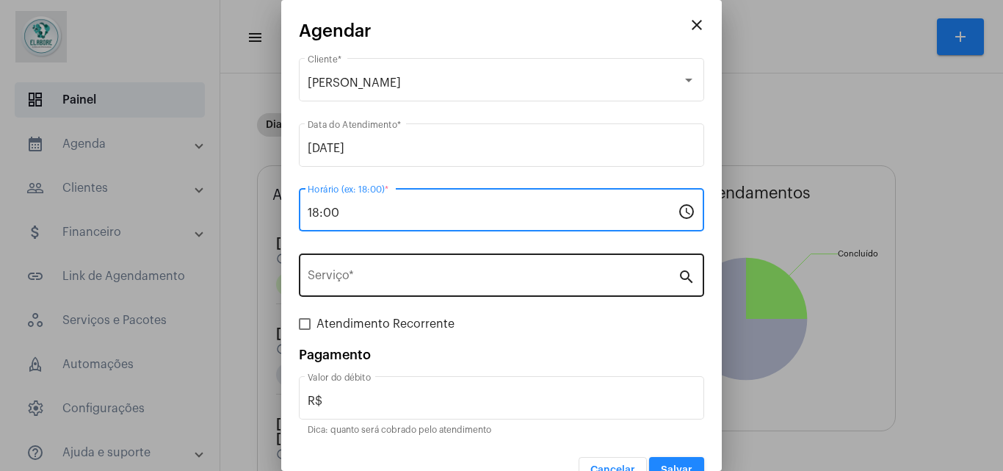
type input "18:00"
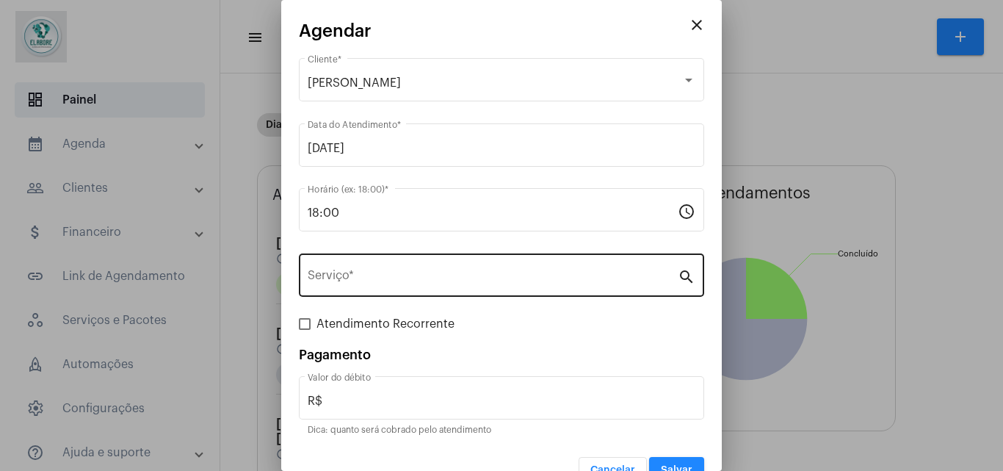
click at [374, 287] on div "Serviço *" at bounding box center [493, 273] width 370 height 46
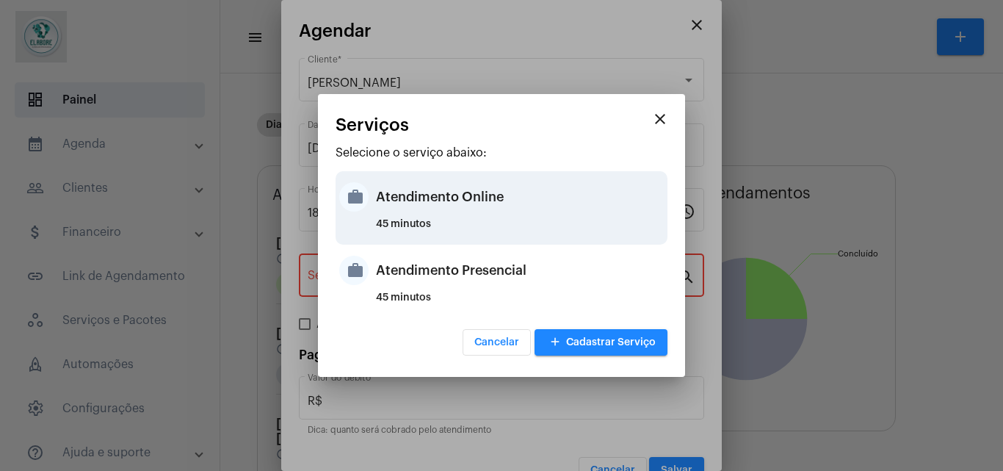
click at [442, 201] on div "Atendimento Online" at bounding box center [520, 197] width 288 height 44
type input "Atendimento Online"
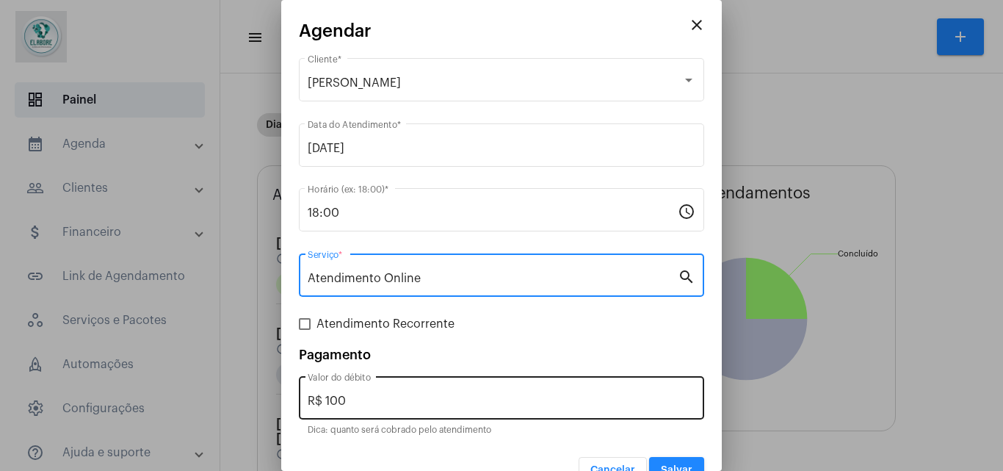
click at [388, 399] on input "R$ 100" at bounding box center [502, 400] width 388 height 13
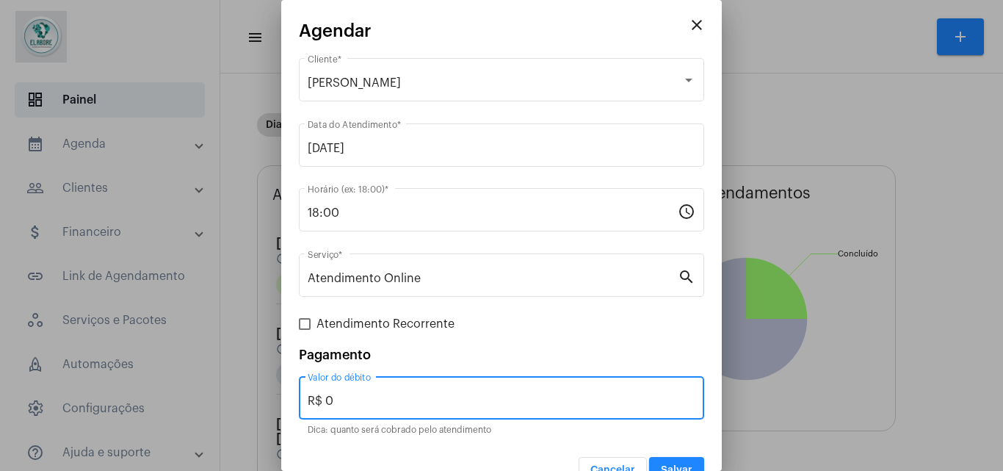
type input "R$ 0"
click at [670, 463] on button "Salvar" at bounding box center [676, 470] width 55 height 26
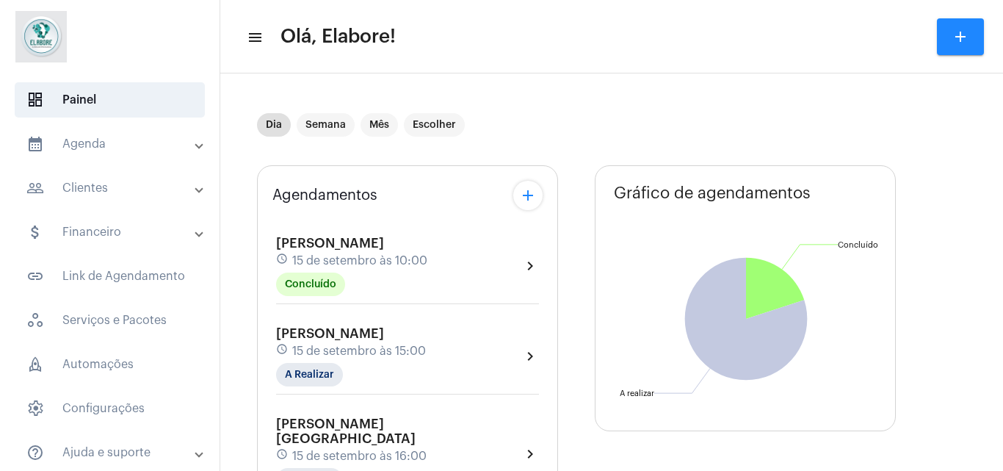
scroll to position [1, 0]
click at [471, 336] on div "[PERSON_NAME] schedule [DATE] 15:00 A Realizar chevron_right" at bounding box center [407, 355] width 263 height 60
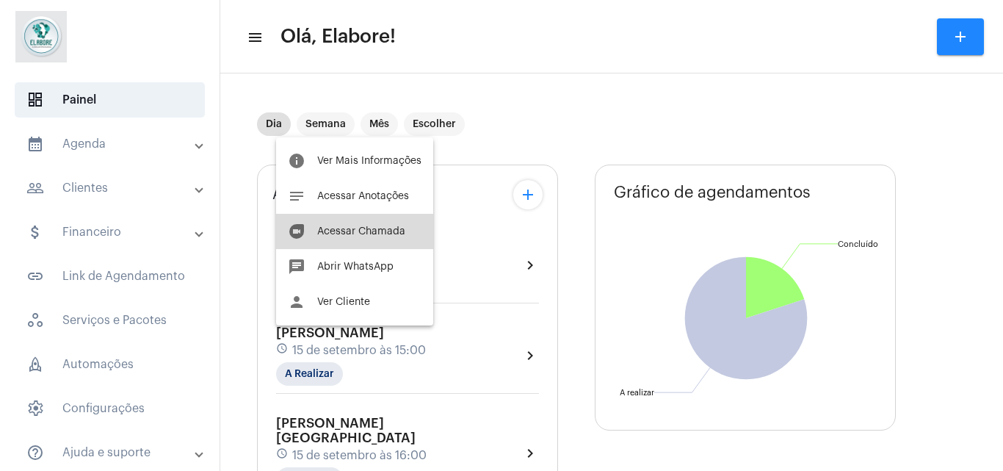
click at [380, 225] on button "duo [PERSON_NAME]" at bounding box center [354, 231] width 157 height 35
